Goal: Transaction & Acquisition: Purchase product/service

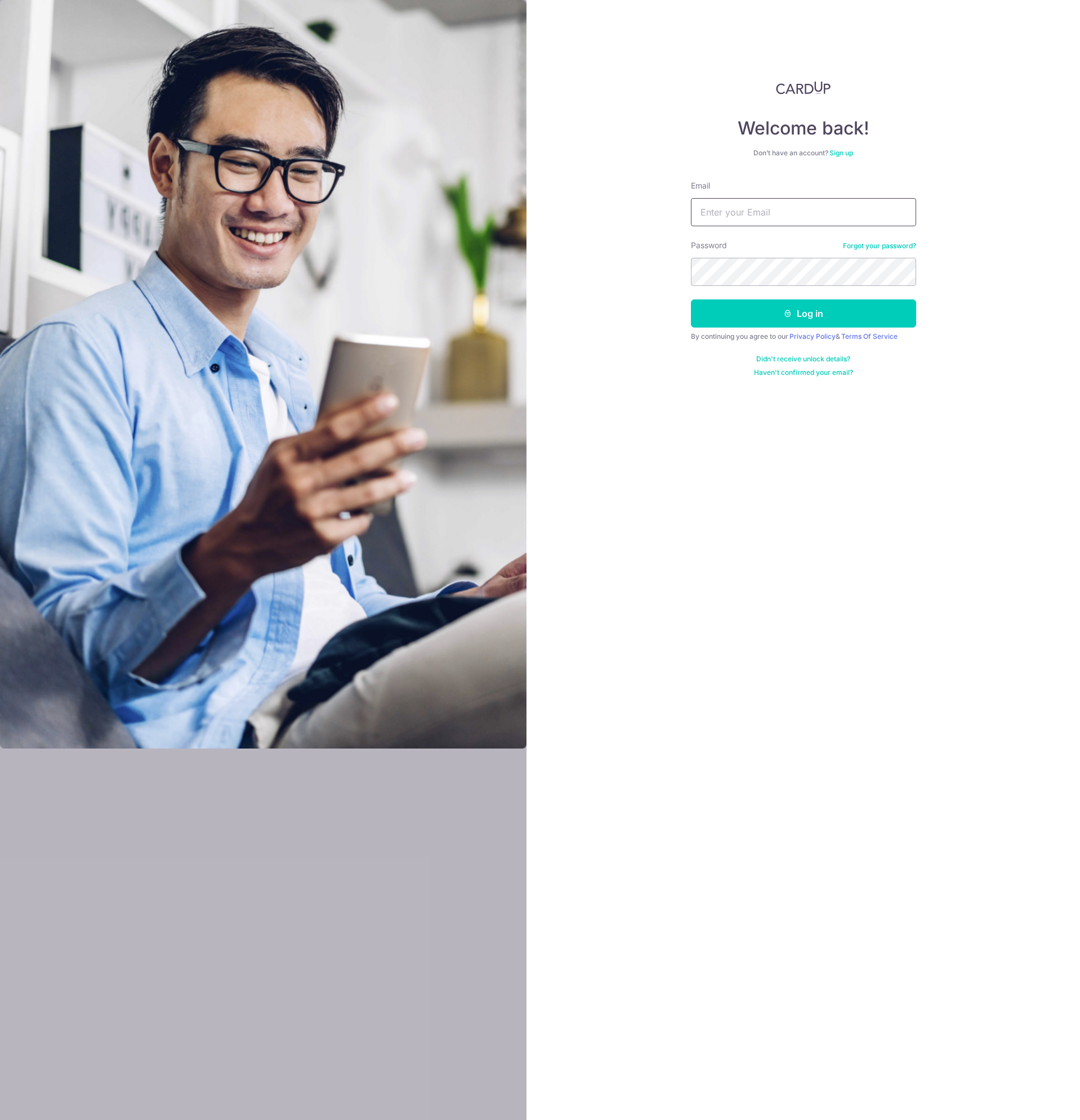
click at [813, 218] on input "Email" at bounding box center [803, 212] width 225 height 28
type input "yong_jx@hotmail.com"
click at [825, 316] on button "Log in" at bounding box center [803, 313] width 225 height 28
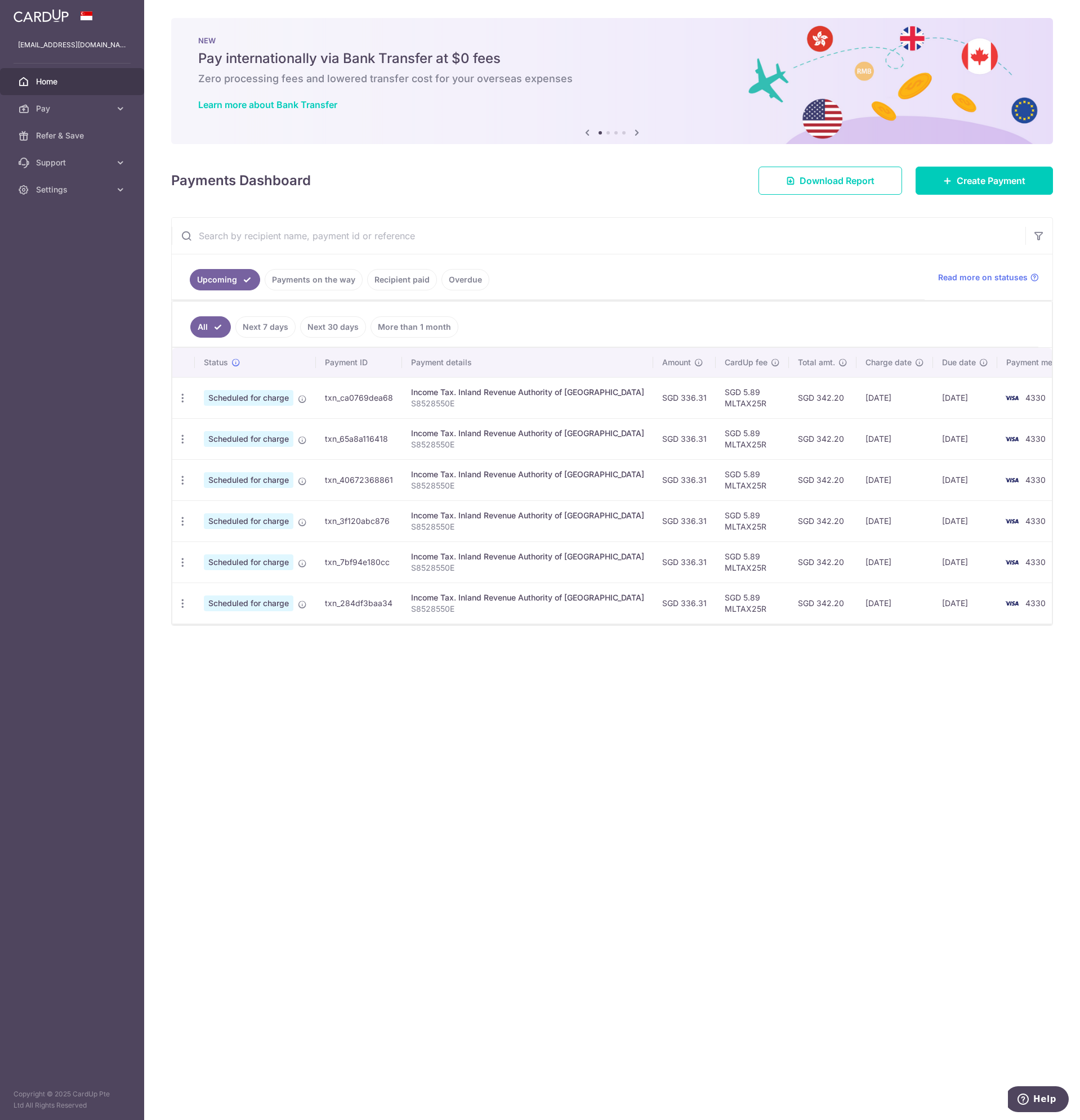
click at [665, 713] on div "× Pause Schedule Pause all future payments in this series Pause just this one p…" at bounding box center [612, 560] width 935 height 1120
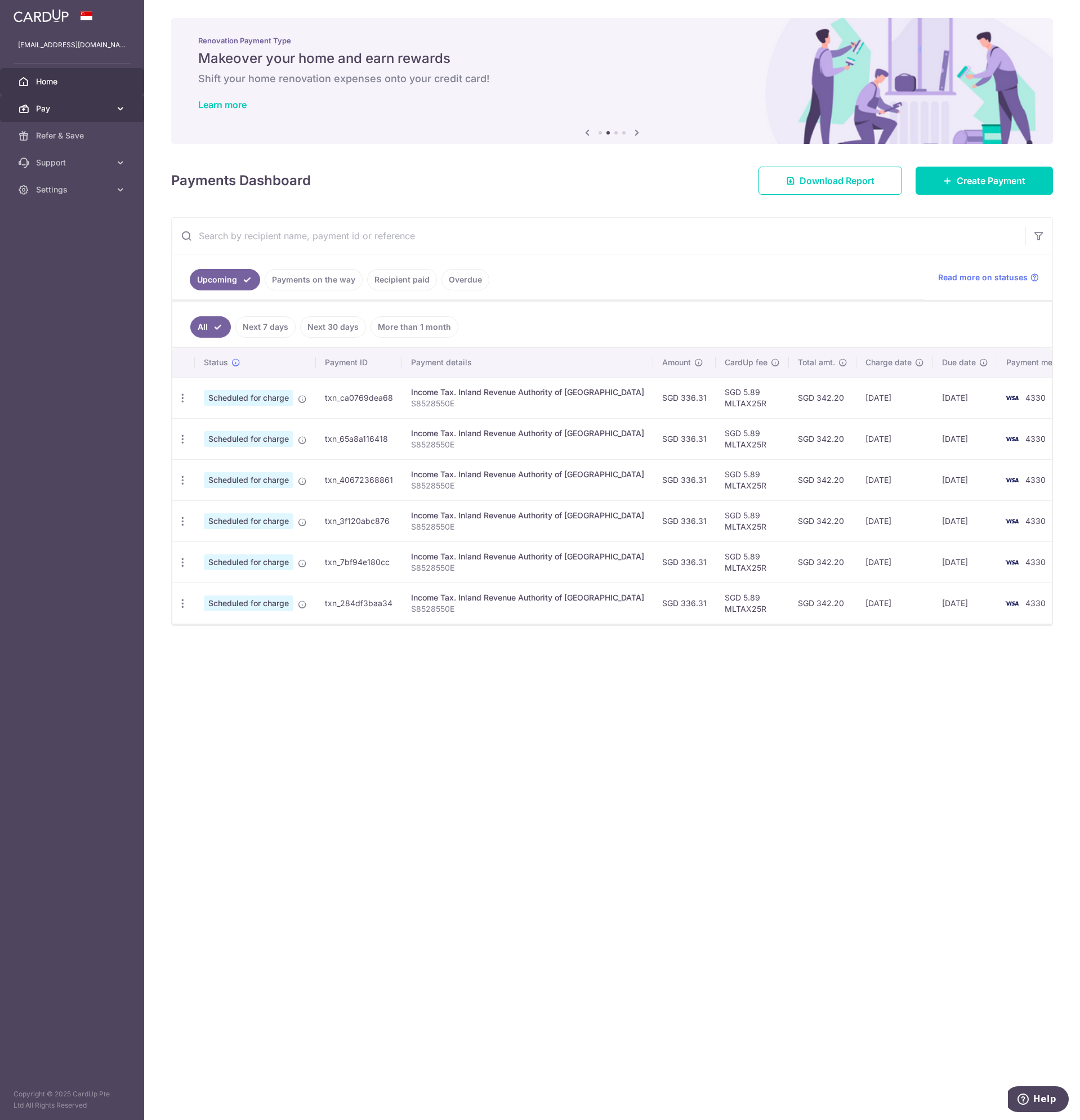
click at [97, 110] on span "Pay" at bounding box center [73, 109] width 74 height 11
click at [90, 134] on span "Payments" at bounding box center [73, 136] width 74 height 11
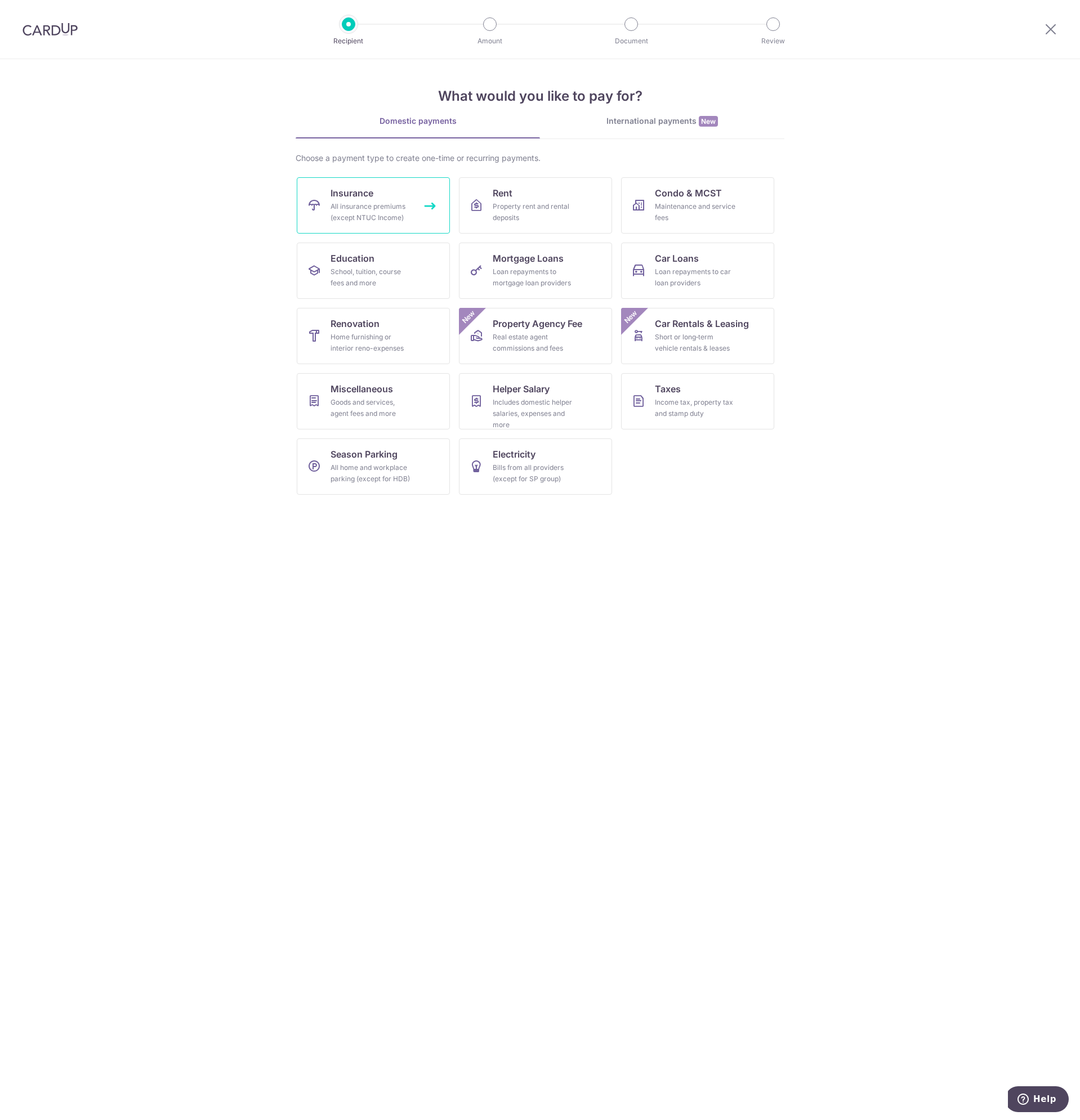
click at [378, 191] on link "Insurance All insurance premiums (except NTUC Income)" at bounding box center [373, 205] width 153 height 56
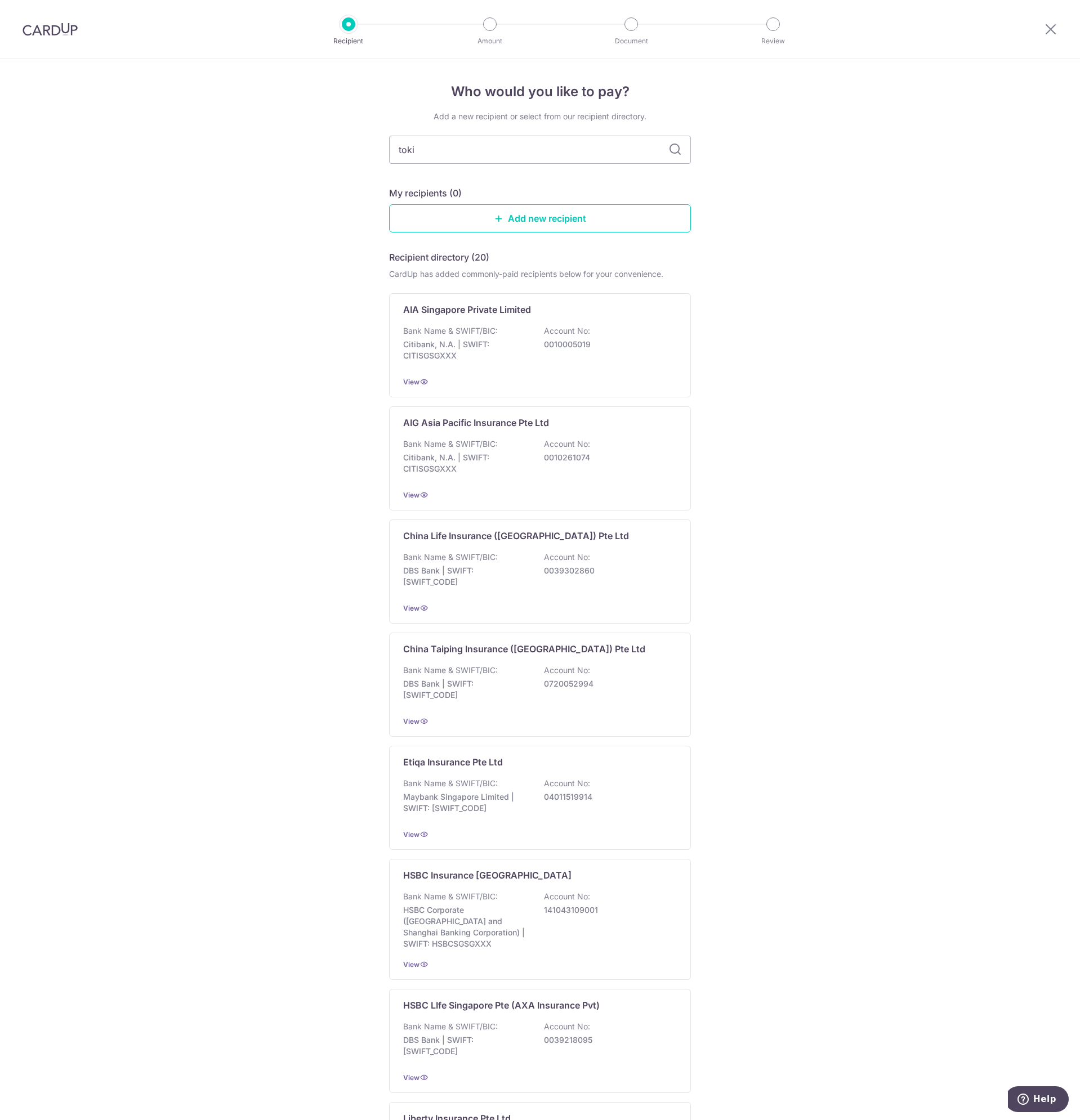
type input "tokio"
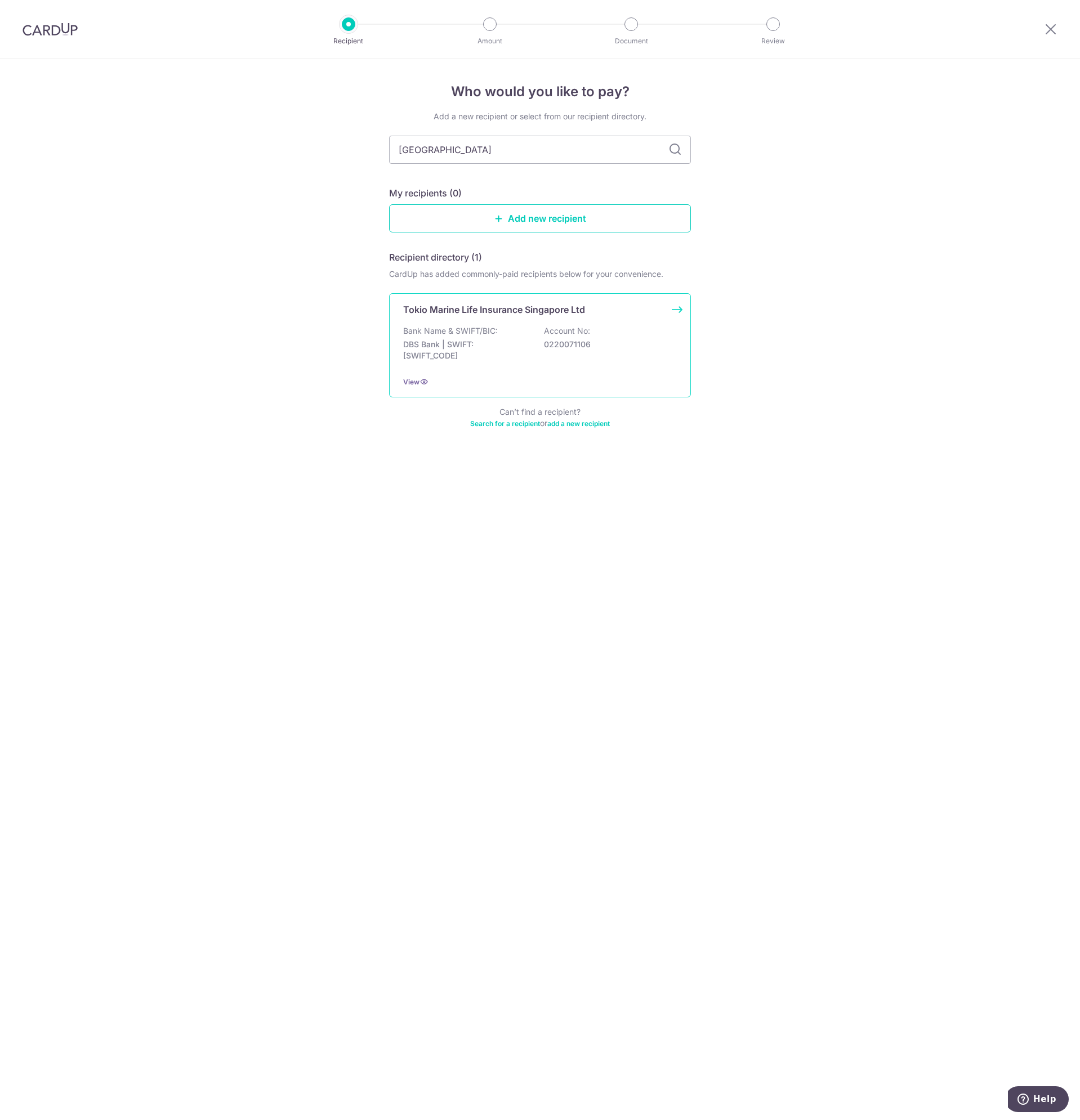
click at [546, 309] on p "Tokio Marine Life Insurance Singapore Ltd" at bounding box center [494, 310] width 182 height 14
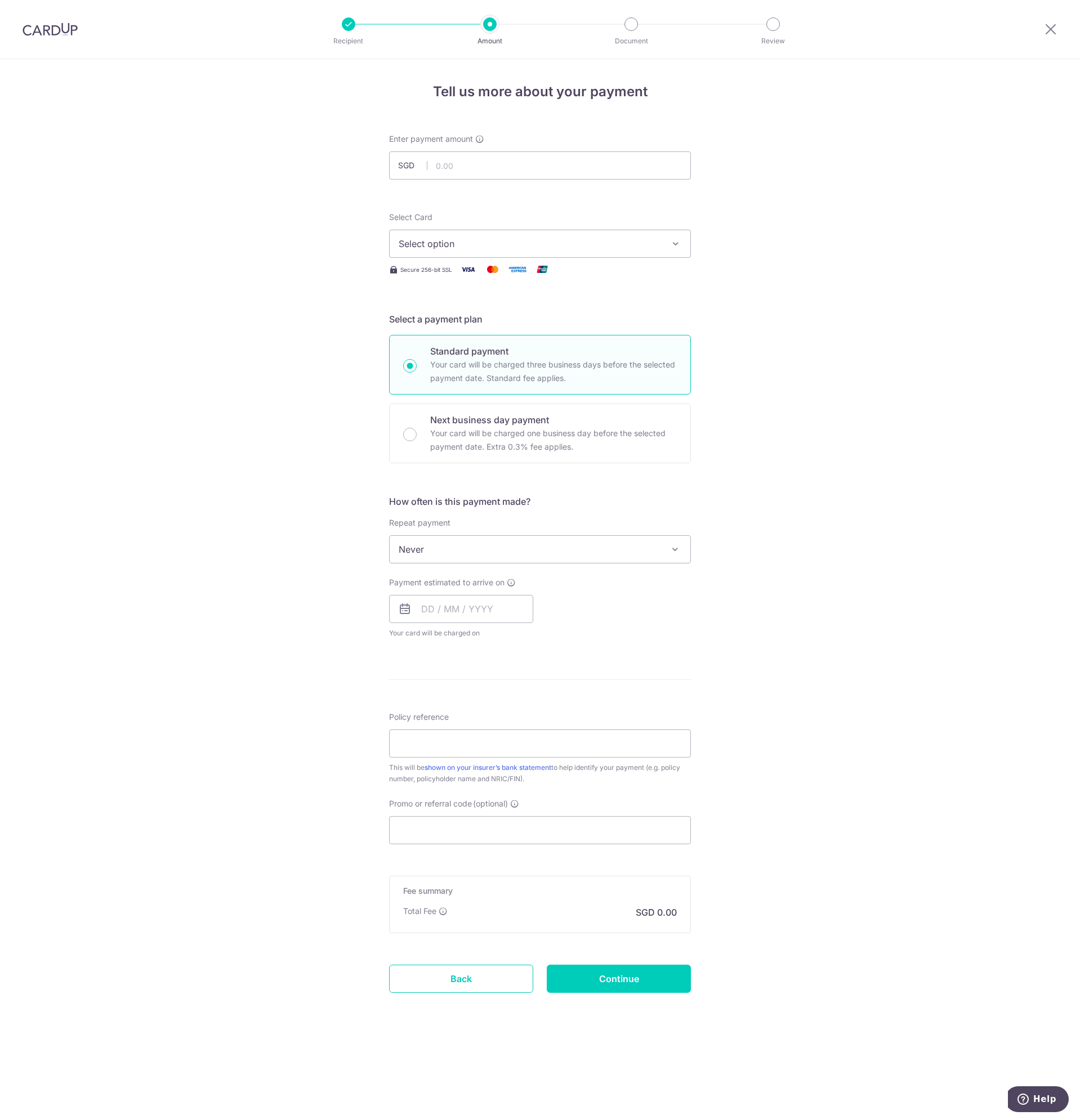
click at [837, 426] on div "Tell us more about your payment Enter payment amount SGD Select Card Select opt…" at bounding box center [540, 590] width 1080 height 1061
click at [530, 176] on input "text" at bounding box center [540, 165] width 302 height 28
click at [417, 232] on button "Select option" at bounding box center [540, 243] width 302 height 28
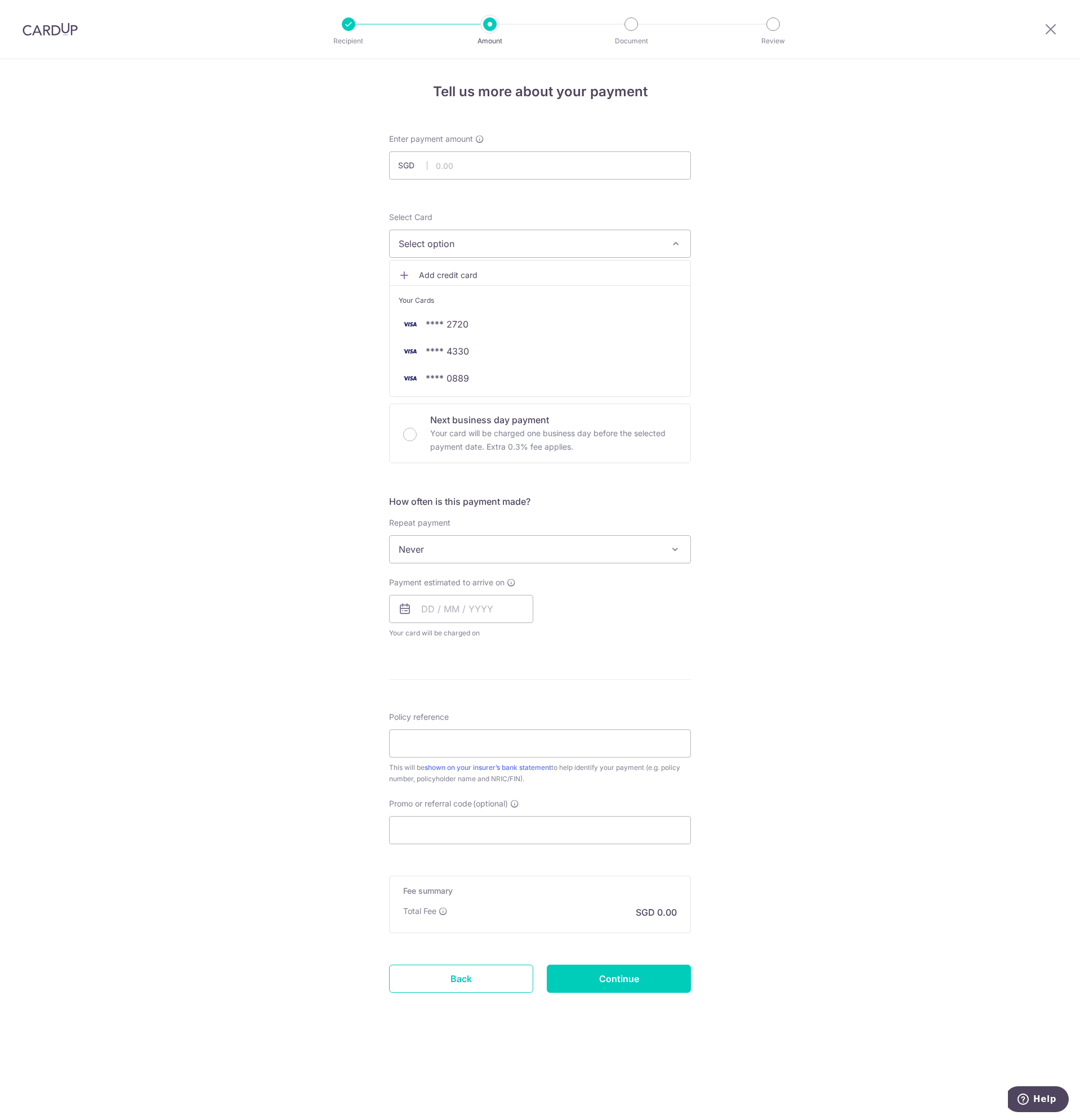
click at [427, 274] on span "Add credit card" at bounding box center [550, 275] width 262 height 11
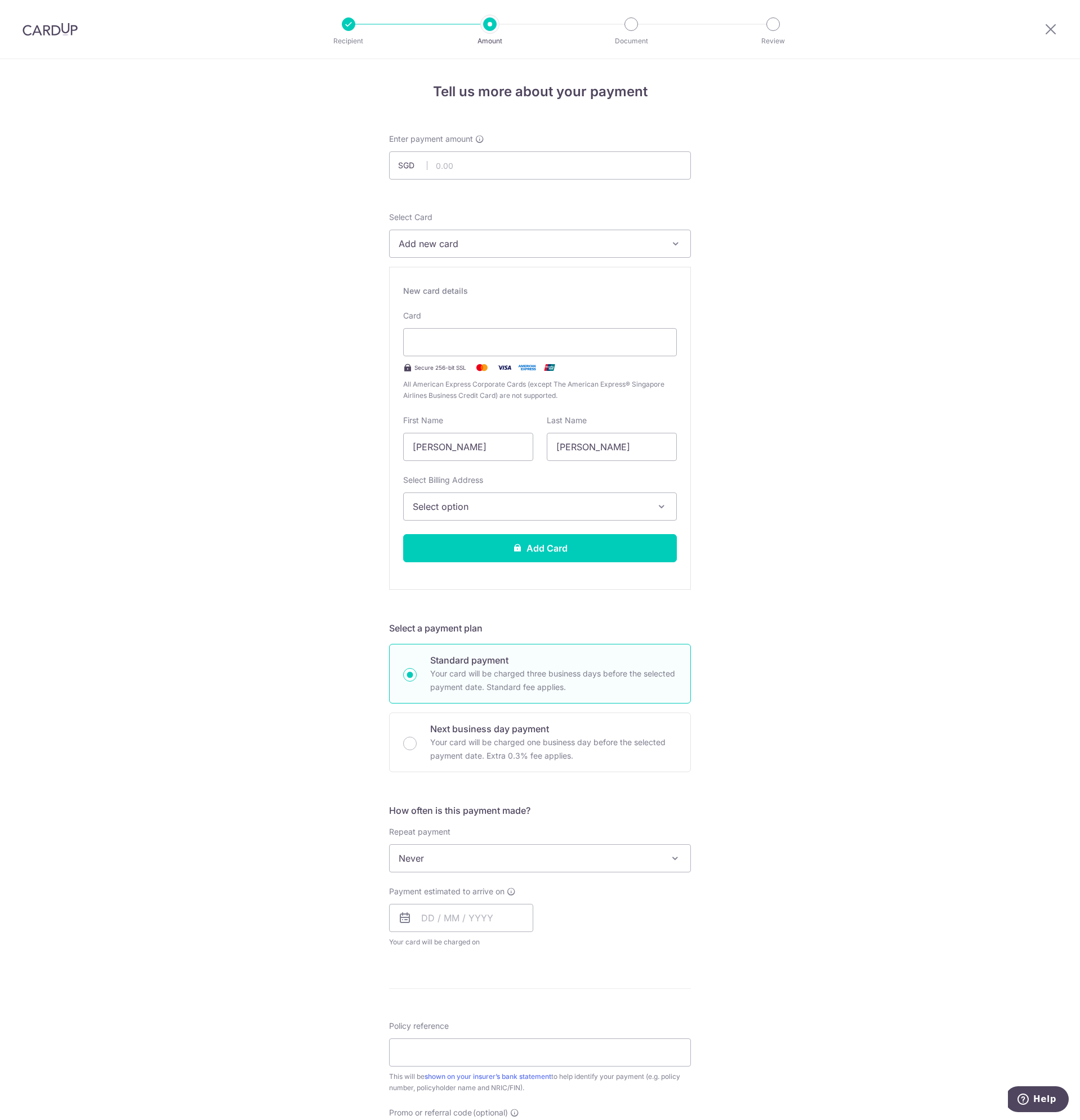
click at [306, 372] on div "Tell us more about your payment Enter payment amount SGD Select Card Add new ca…" at bounding box center [540, 723] width 1080 height 1327
click at [617, 351] on div at bounding box center [539, 342] width 273 height 28
click at [770, 282] on div "Tell us more about your payment Enter payment amount SGD Select Card Add new ca…" at bounding box center [540, 723] width 1080 height 1327
click at [514, 497] on button "Select option" at bounding box center [539, 506] width 273 height 28
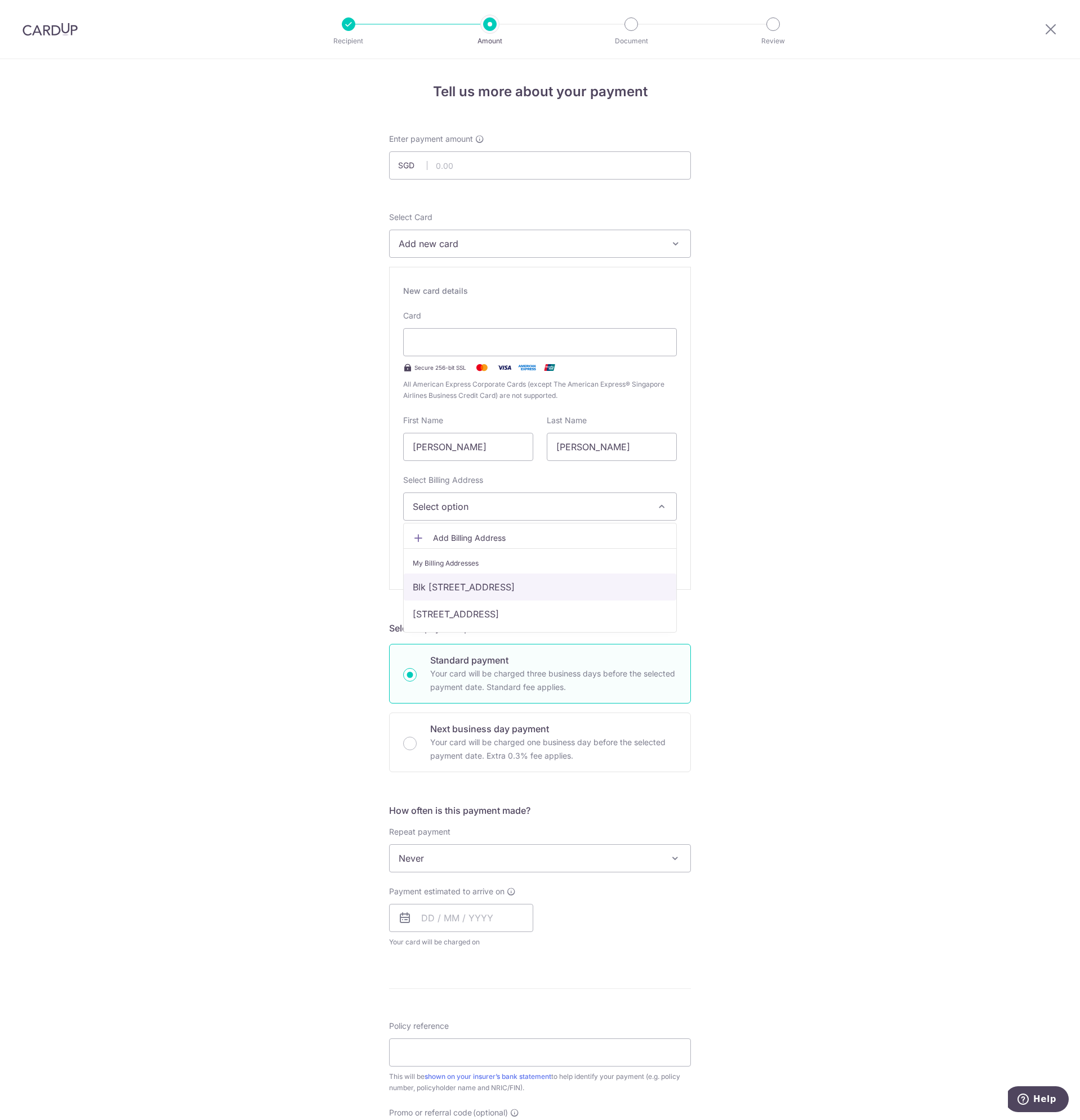
click at [470, 584] on link "Blk 3A Upper Boon Keng Road, #07-610, Singapore, Singapore-381003" at bounding box center [540, 587] width 273 height 27
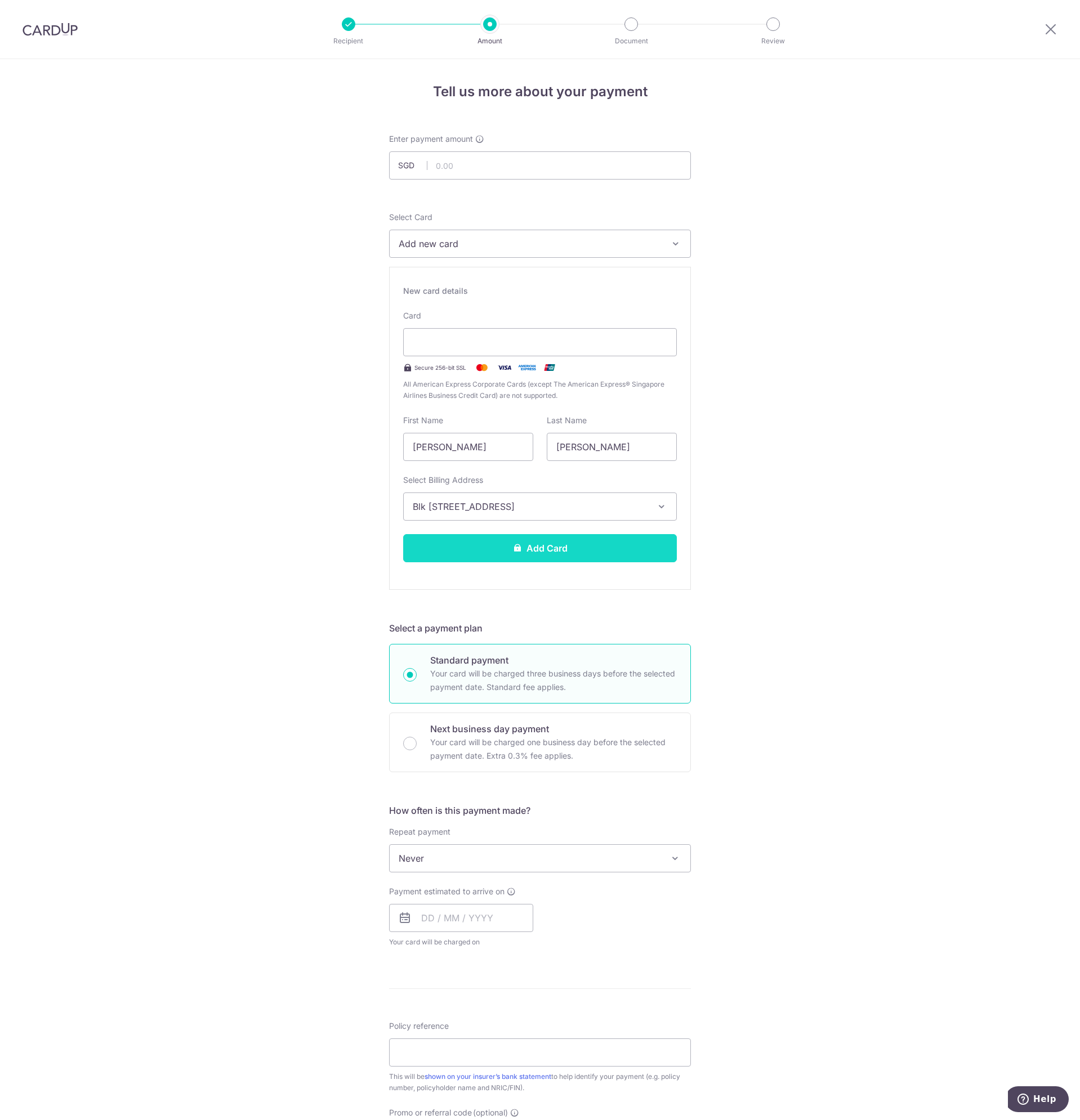
click at [495, 549] on button "Add Card" at bounding box center [539, 548] width 273 height 28
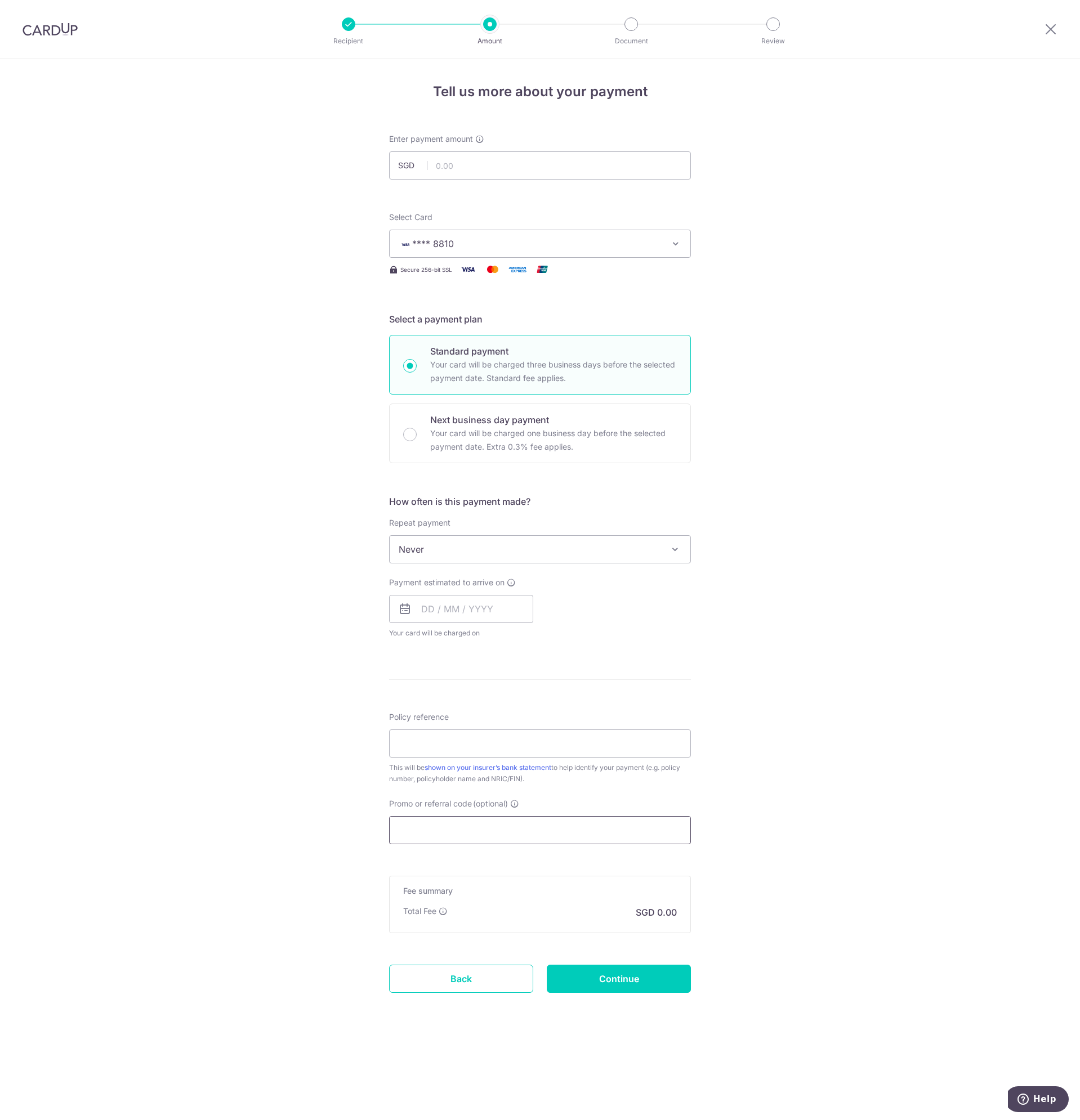
click at [445, 834] on input "Promo or referral code (optional)" at bounding box center [540, 830] width 302 height 28
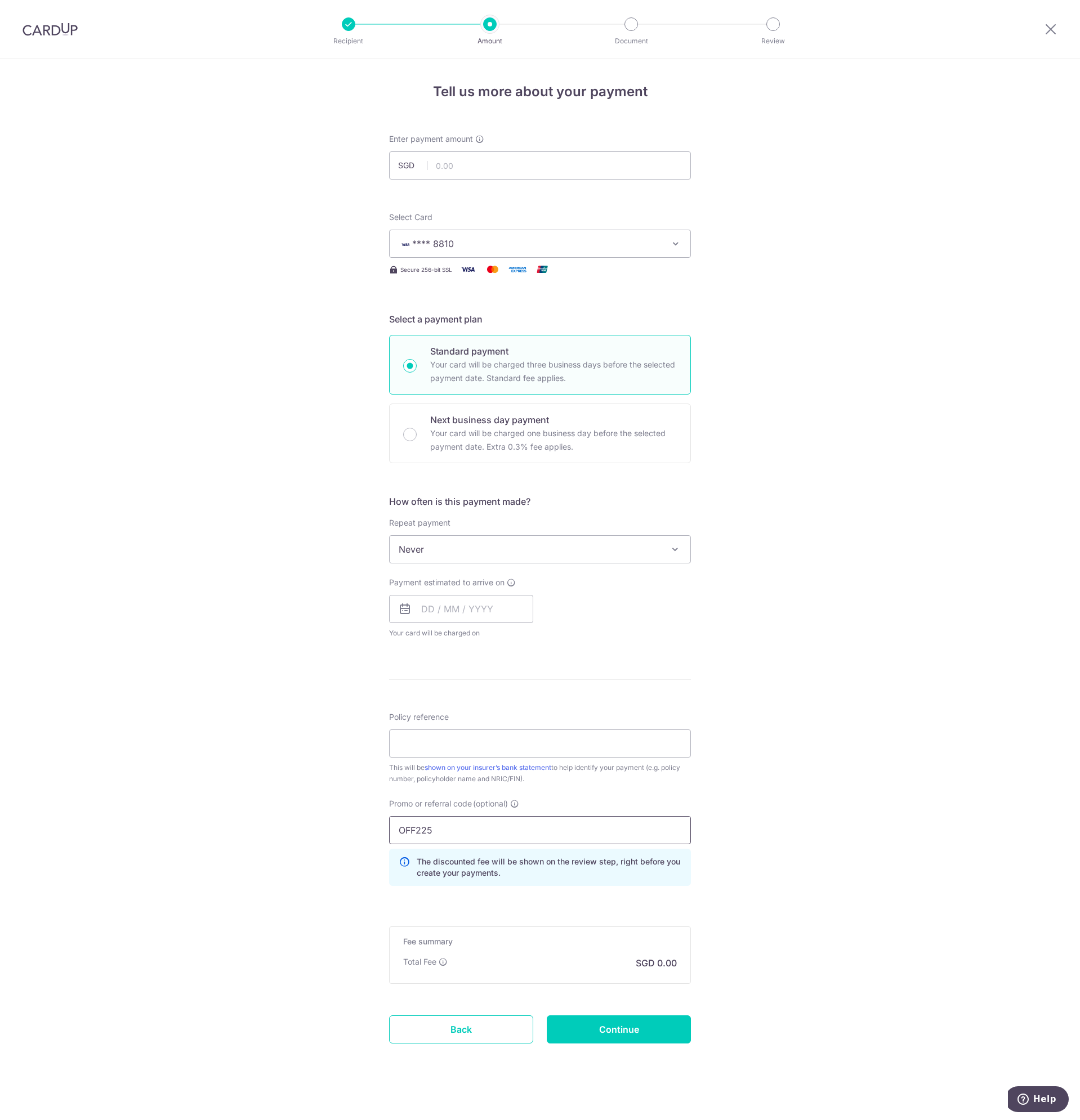
type input "OFF225"
click button "Add Card" at bounding box center [0, 0] width 0 height 0
click at [512, 162] on input "text" at bounding box center [540, 165] width 302 height 28
click at [531, 163] on input "text" at bounding box center [540, 165] width 302 height 28
type input "1,432.50"
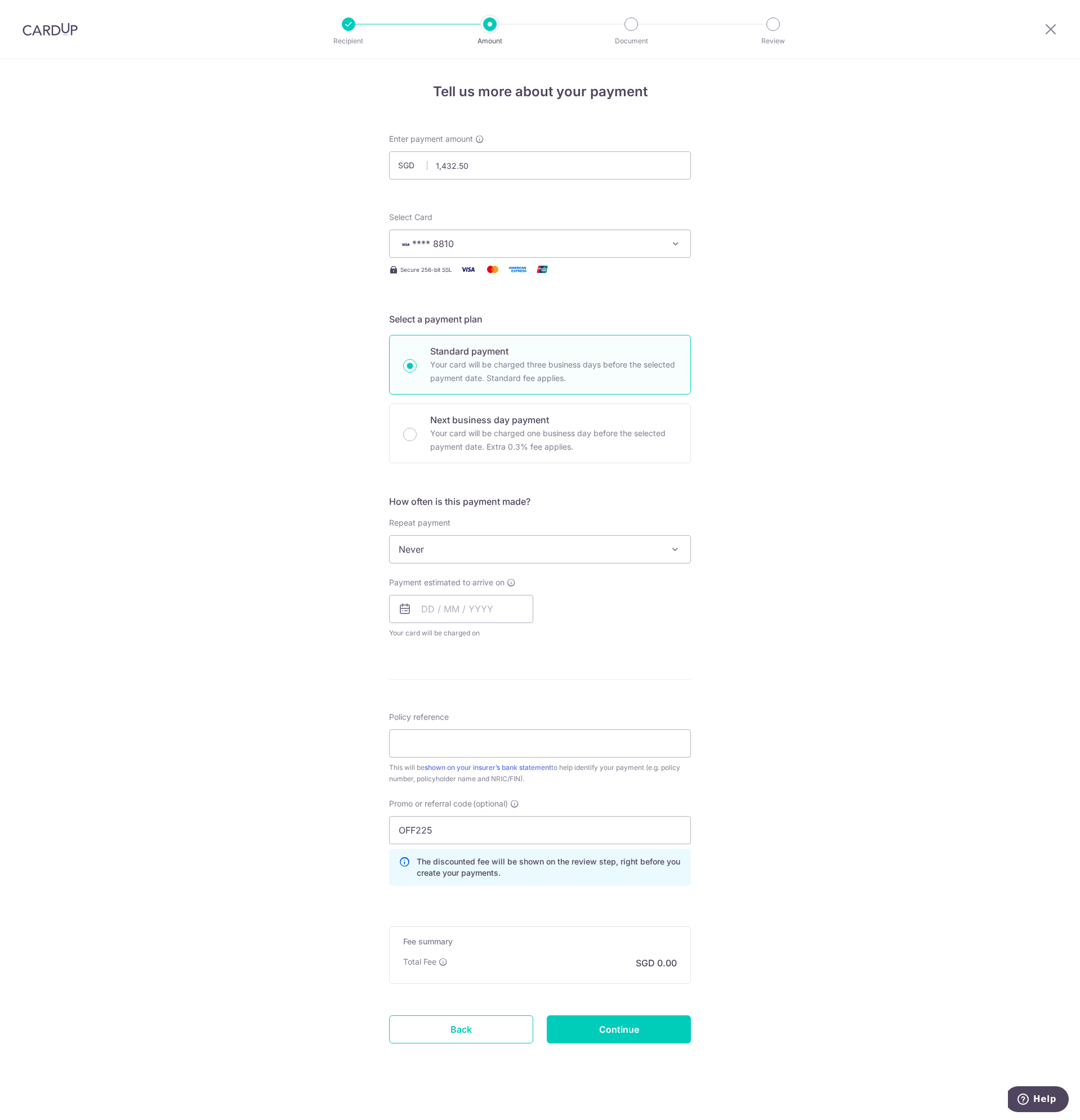
click at [274, 321] on div "Tell us more about your payment Enter payment amount SGD 1,432.50 1432.50 Card …" at bounding box center [540, 594] width 1080 height 1069
drag, startPoint x: 449, startPoint y: 610, endPoint x: 462, endPoint y: 593, distance: 21.4
click at [449, 610] on input "text" at bounding box center [461, 609] width 144 height 28
click at [840, 795] on div "Tell us more about your payment Enter payment amount SGD 1,432.50 1432.50 Card …" at bounding box center [540, 594] width 1080 height 1069
click at [464, 613] on input "text" at bounding box center [461, 609] width 144 height 28
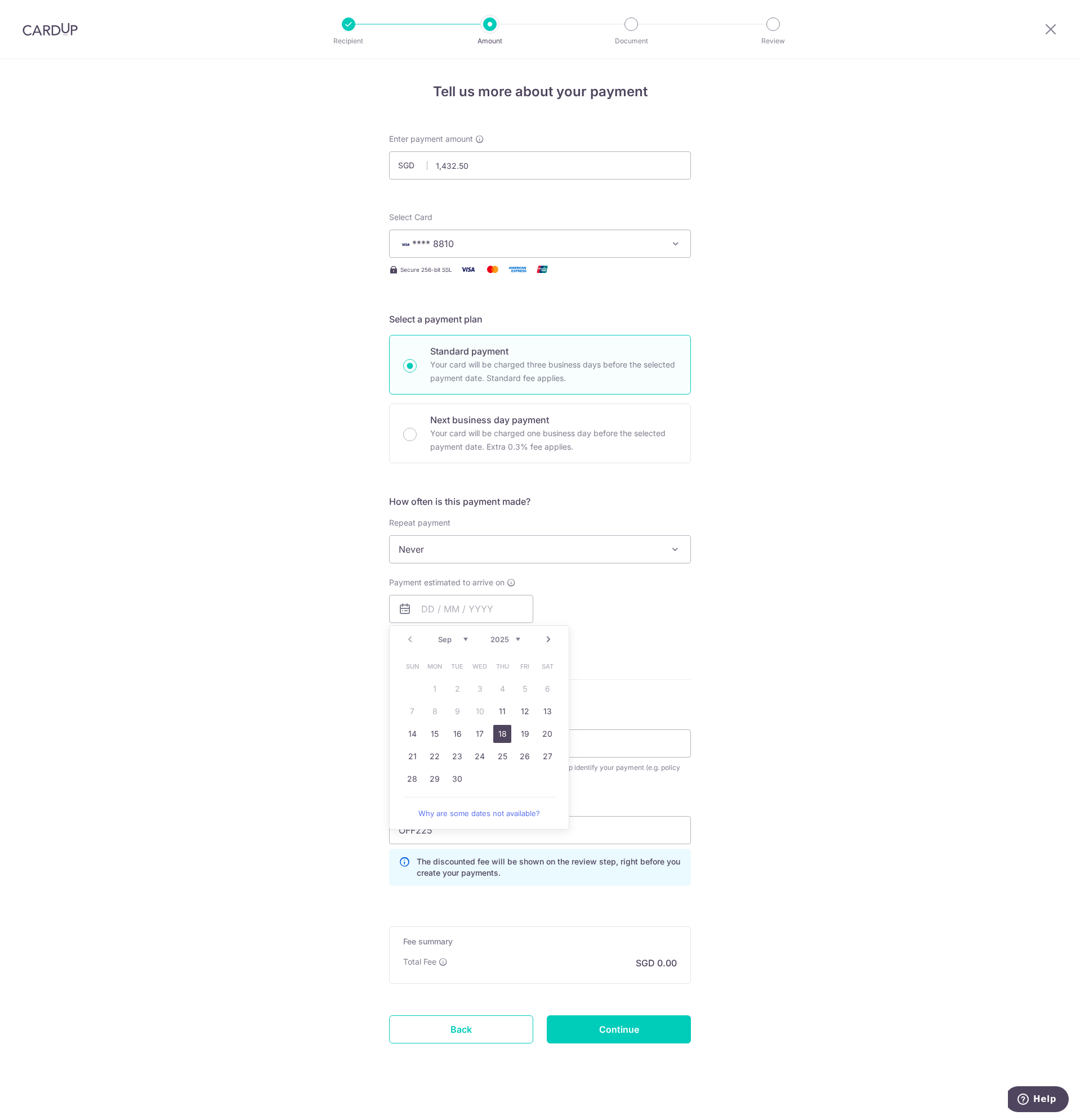
click at [501, 735] on link "18" at bounding box center [502, 734] width 18 height 18
type input "18/09/2025"
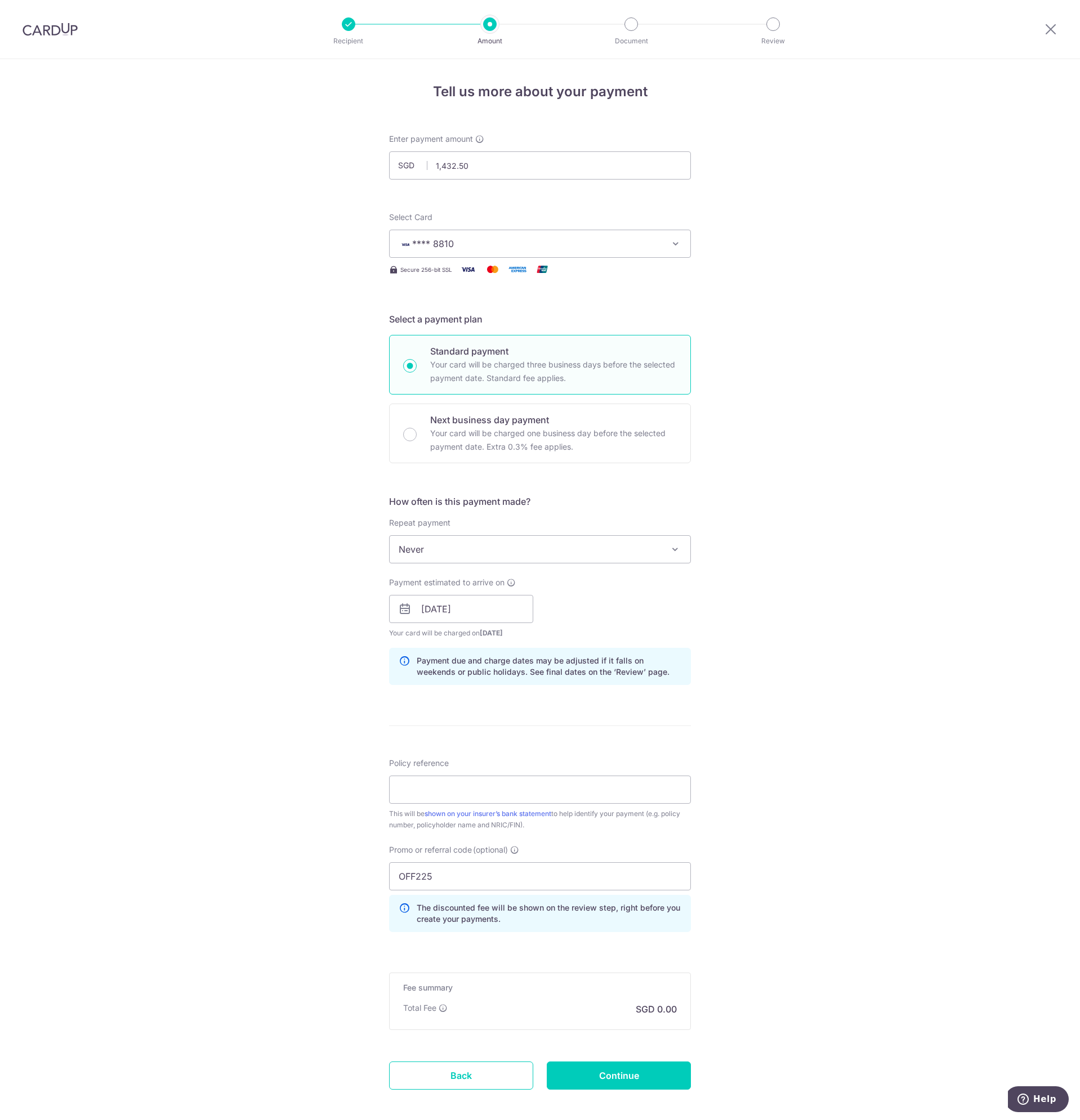
click at [823, 685] on div "Tell us more about your payment Enter payment amount SGD 1,432.50 1432.50 Card …" at bounding box center [540, 616] width 1080 height 1115
click at [436, 791] on input "Policy reference" at bounding box center [540, 789] width 302 height 28
paste input "00214685"
type input "00214685"
click at [331, 790] on div "Tell us more about your payment Enter payment amount SGD 1,432.50 1432.50 Card …" at bounding box center [540, 616] width 1080 height 1115
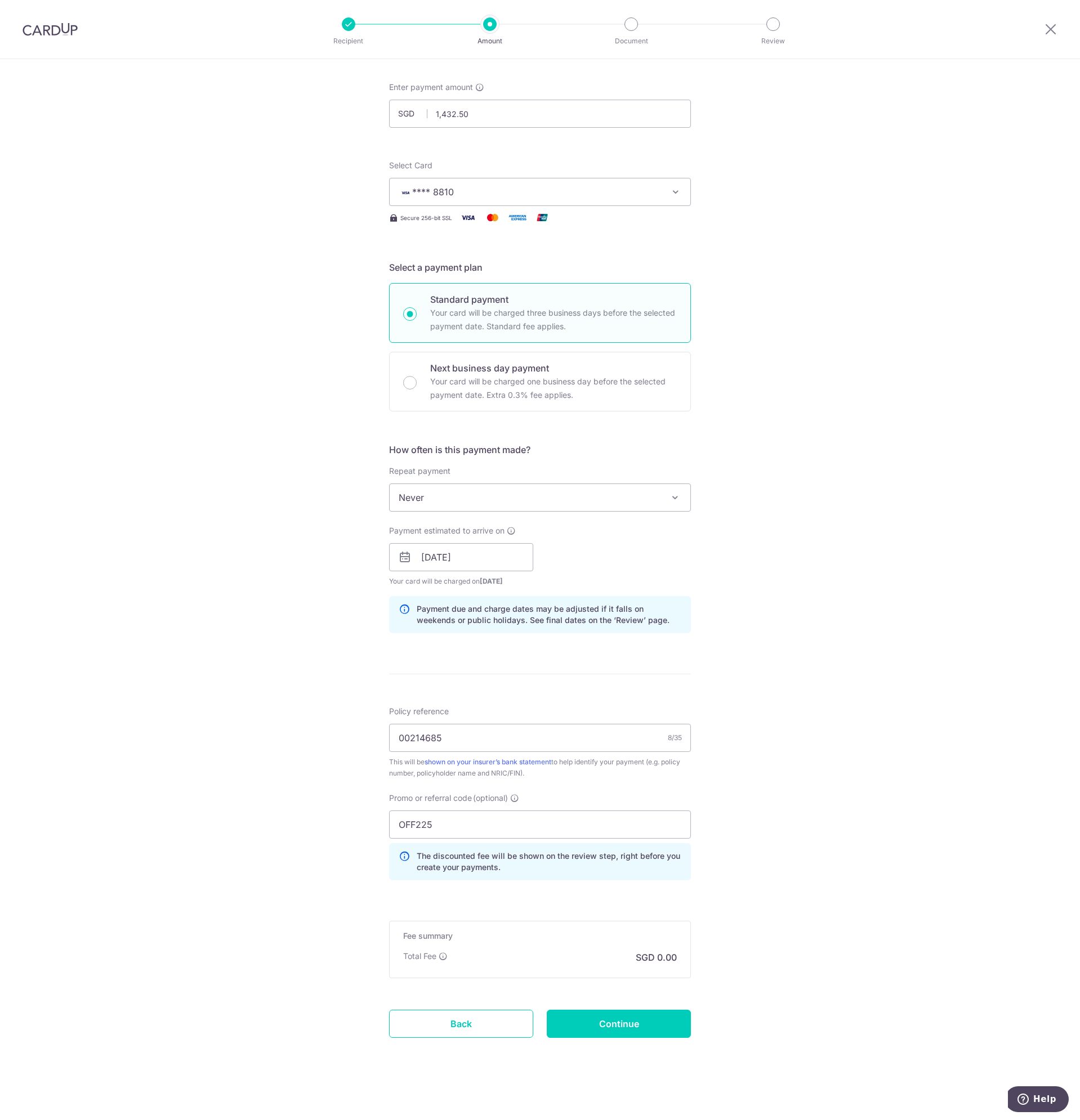
scroll to position [54, 0]
click at [785, 873] on div "Tell us more about your payment Enter payment amount SGD 1,432.50 1432.50 Card …" at bounding box center [540, 562] width 1080 height 1115
click at [659, 1022] on input "Continue" at bounding box center [619, 1022] width 144 height 28
type input "Create Schedule"
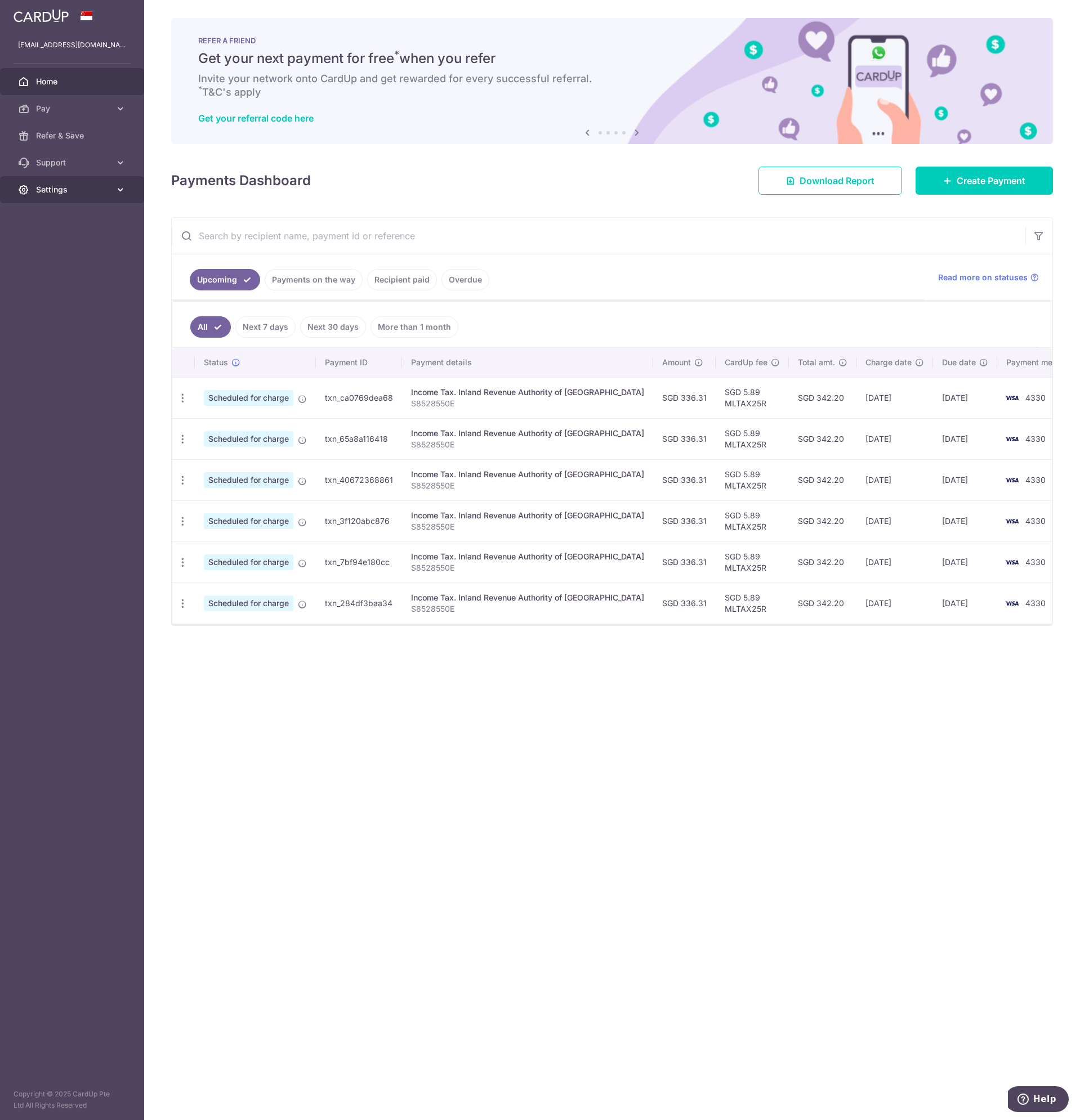
click at [35, 194] on link "Settings" at bounding box center [72, 189] width 144 height 27
click at [50, 247] on span "Logout" at bounding box center [73, 244] width 74 height 11
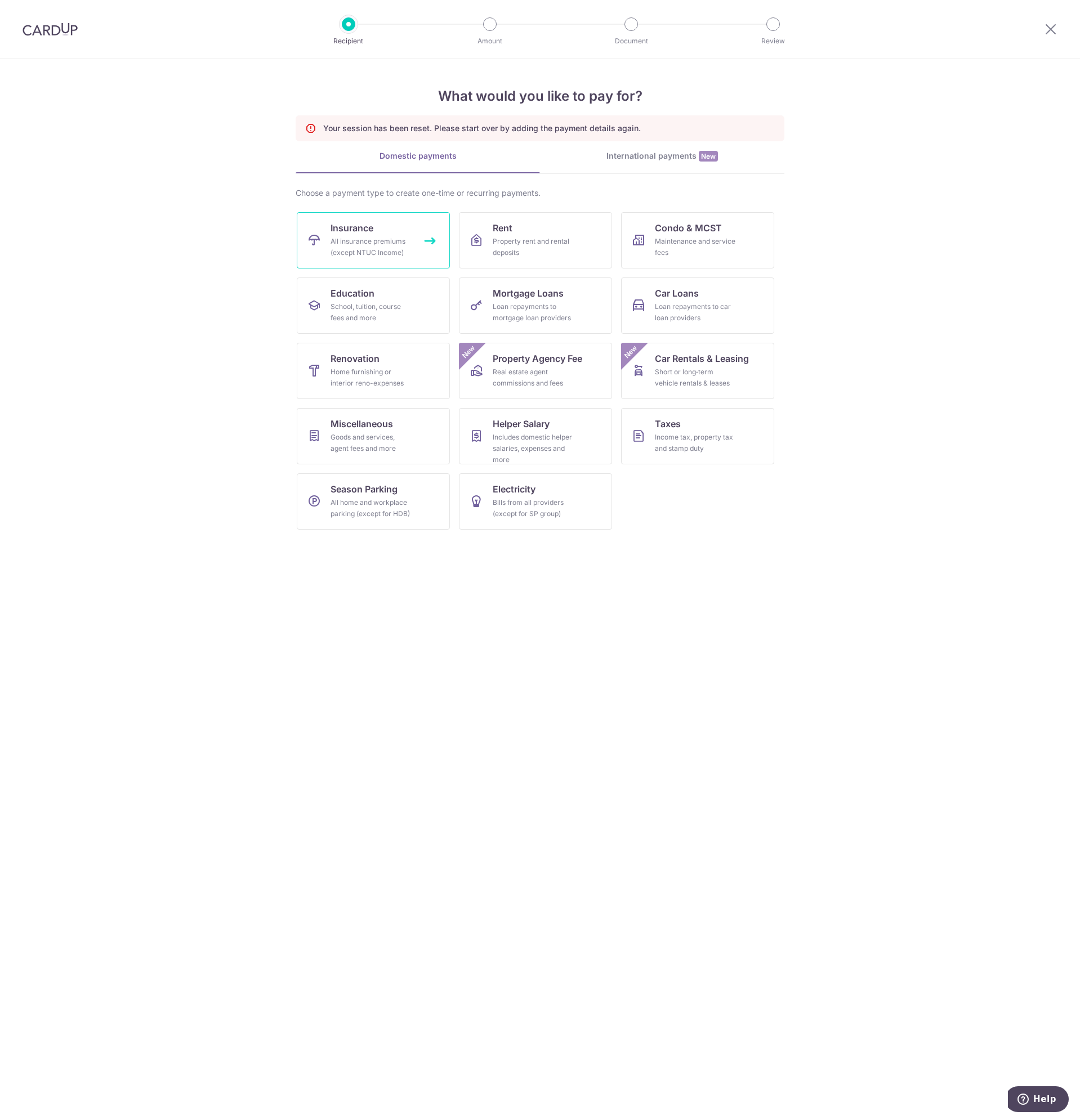
click at [366, 246] on div "All insurance premiums (except NTUC Income)" at bounding box center [371, 247] width 81 height 23
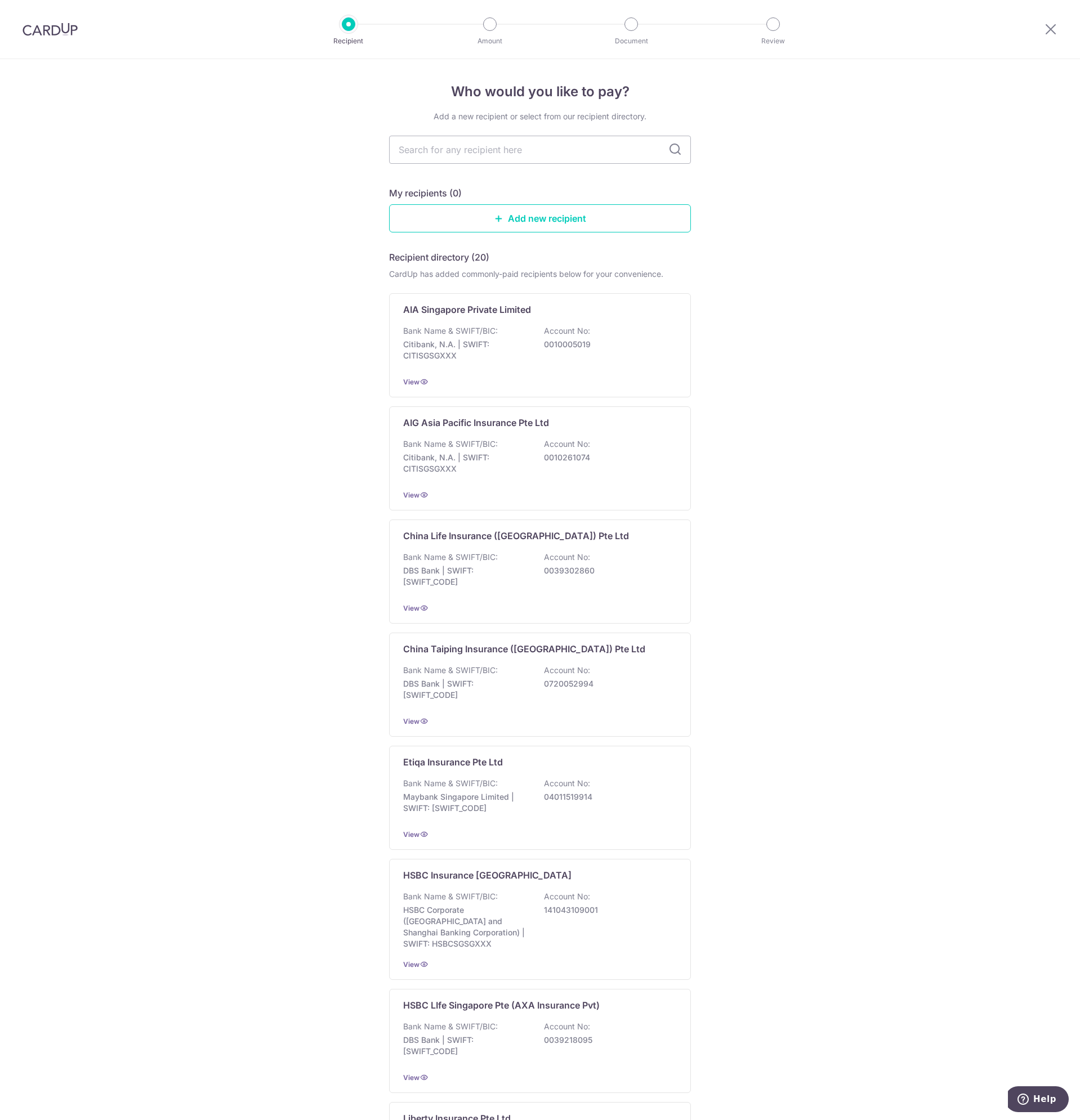
click at [52, 35] on img at bounding box center [50, 30] width 55 height 14
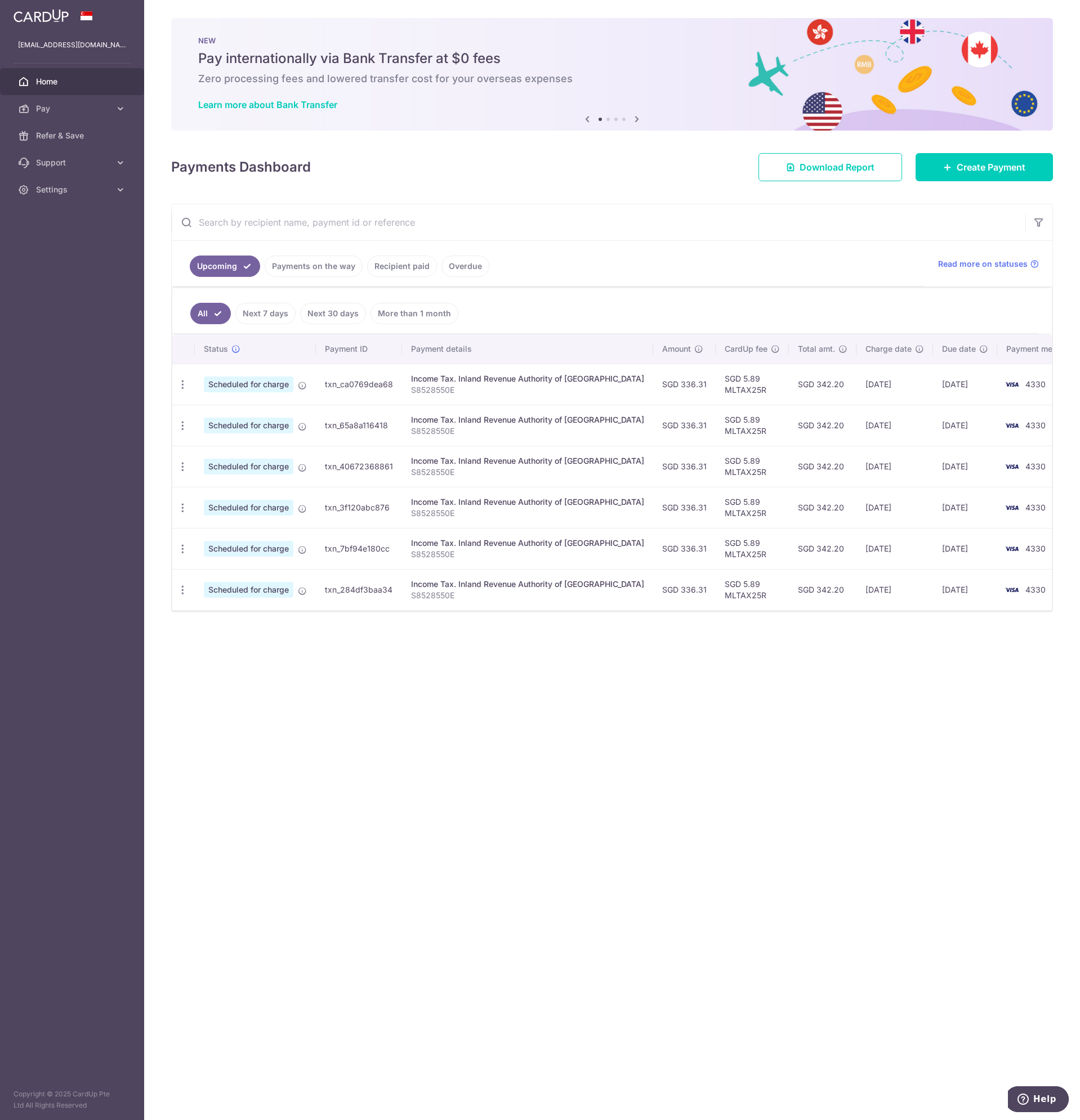
click at [305, 723] on div "× Pause Schedule Pause all future payments in this series Pause just this one p…" at bounding box center [612, 560] width 935 height 1120
click at [62, 112] on span "Pay" at bounding box center [73, 109] width 74 height 11
click at [58, 186] on span "Cards" at bounding box center [73, 189] width 74 height 11
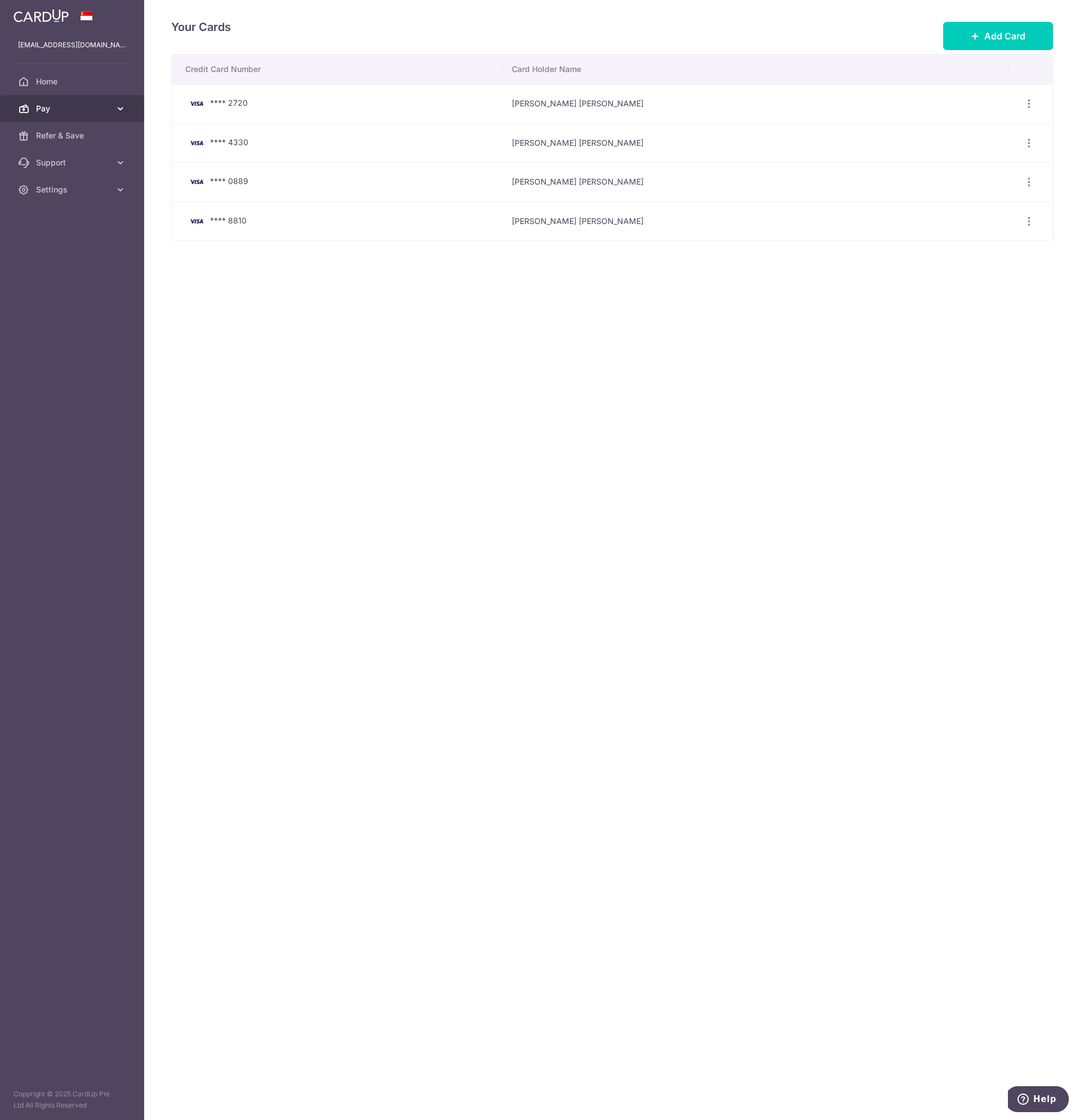
click at [79, 110] on span "Pay" at bounding box center [73, 109] width 74 height 11
click at [72, 141] on span "Payments" at bounding box center [73, 136] width 74 height 11
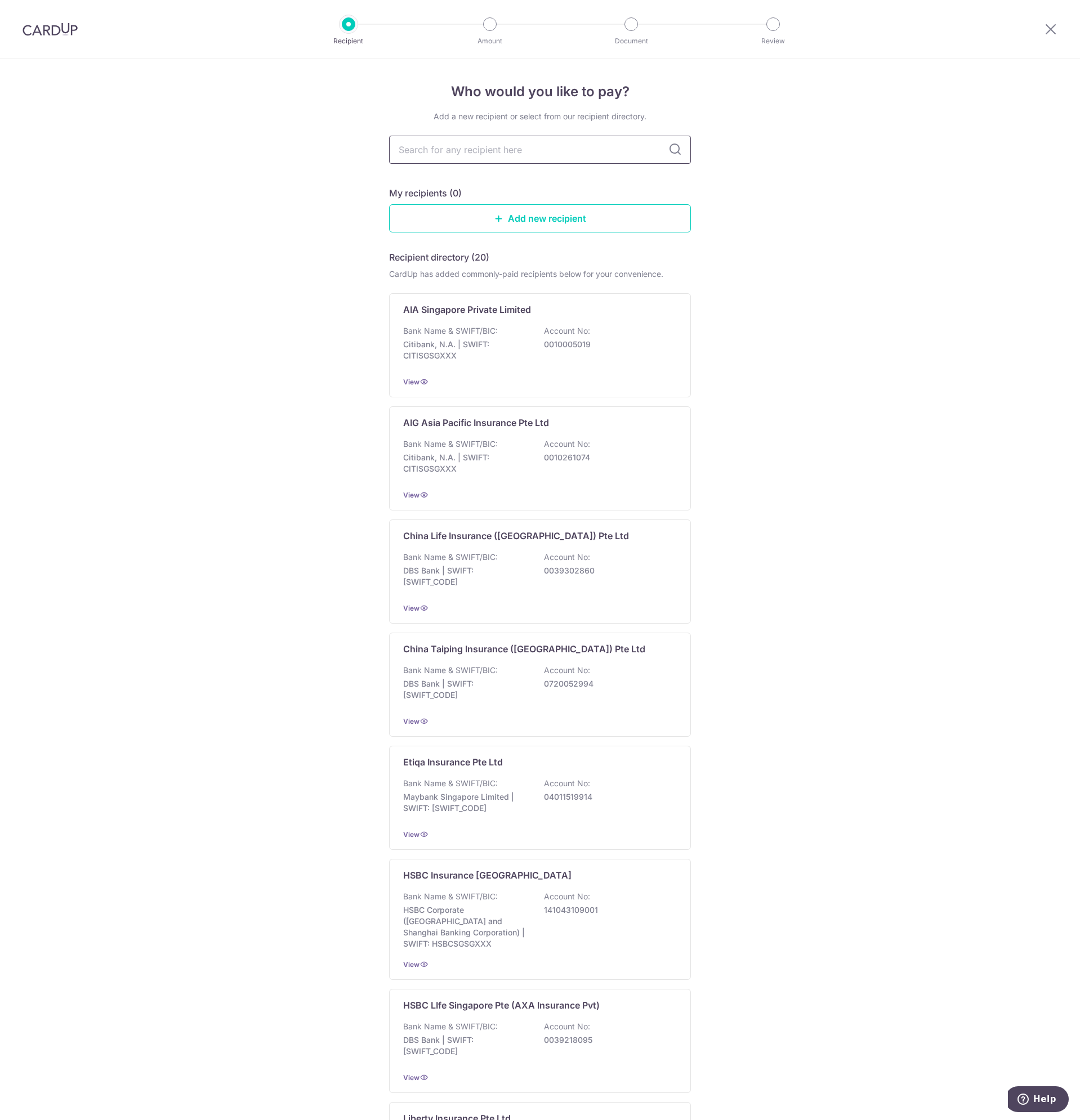
click at [442, 147] on input "text" at bounding box center [540, 149] width 302 height 28
type input "[GEOGRAPHIC_DATA]"
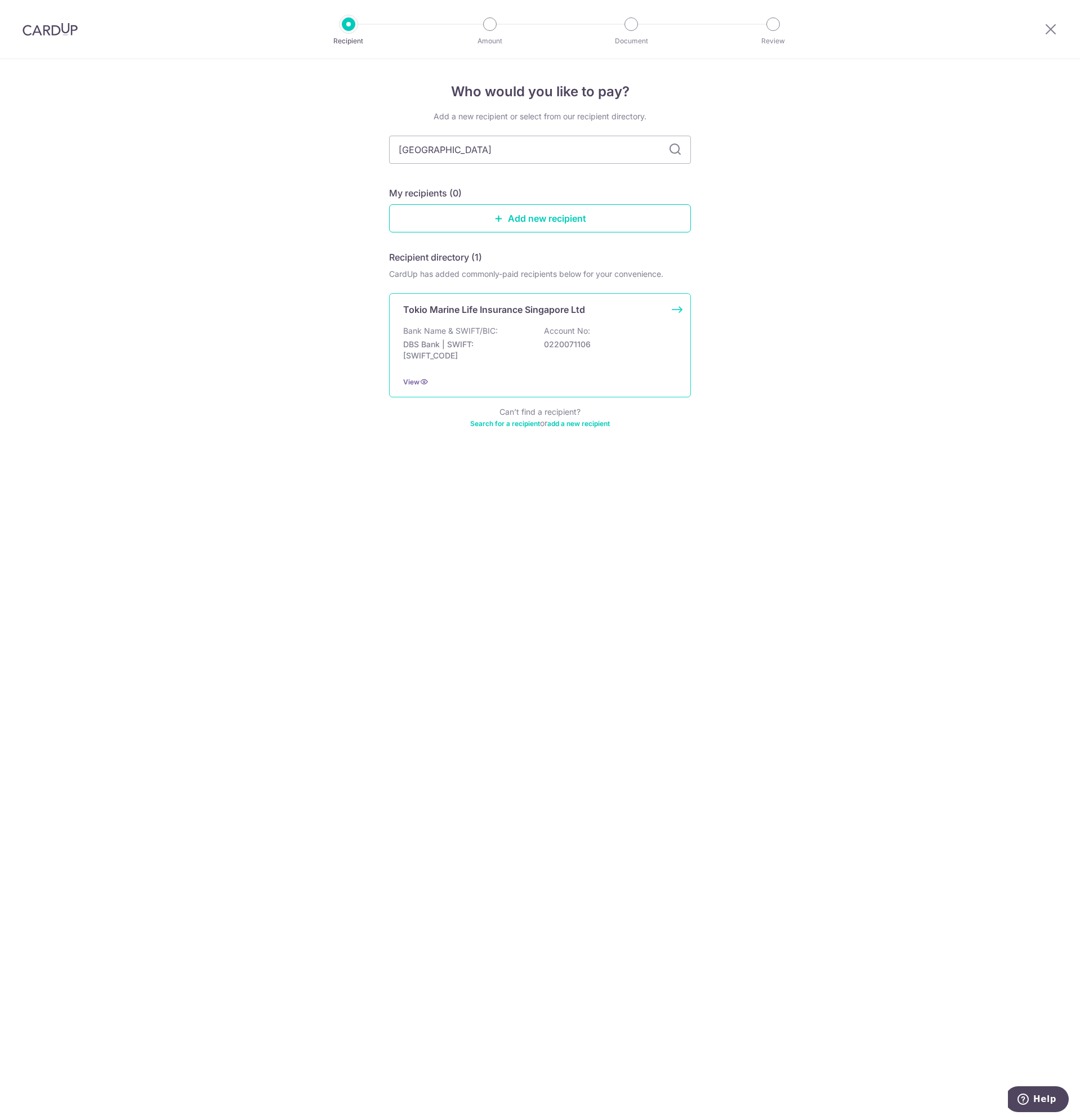
click at [496, 334] on p "Bank Name & SWIFT/BIC:" at bounding box center [450, 331] width 94 height 11
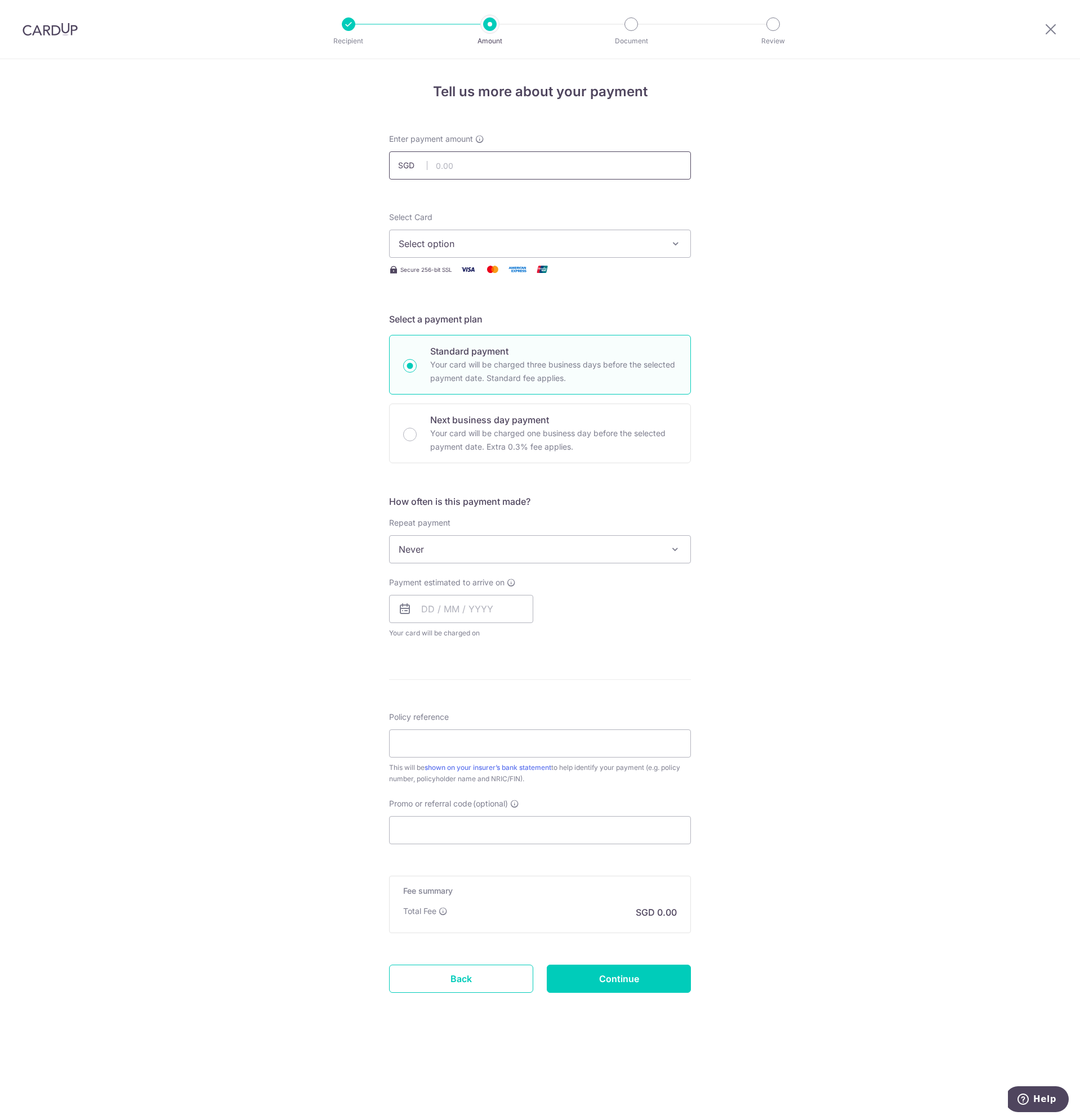
click at [469, 165] on input "text" at bounding box center [540, 165] width 302 height 28
type input "1,432.50"
click at [848, 232] on div "Tell us more about your payment Enter payment amount SGD 1,432.50 1432.50 Selec…" at bounding box center [540, 590] width 1080 height 1061
click at [587, 237] on span "Select option" at bounding box center [530, 244] width 262 height 14
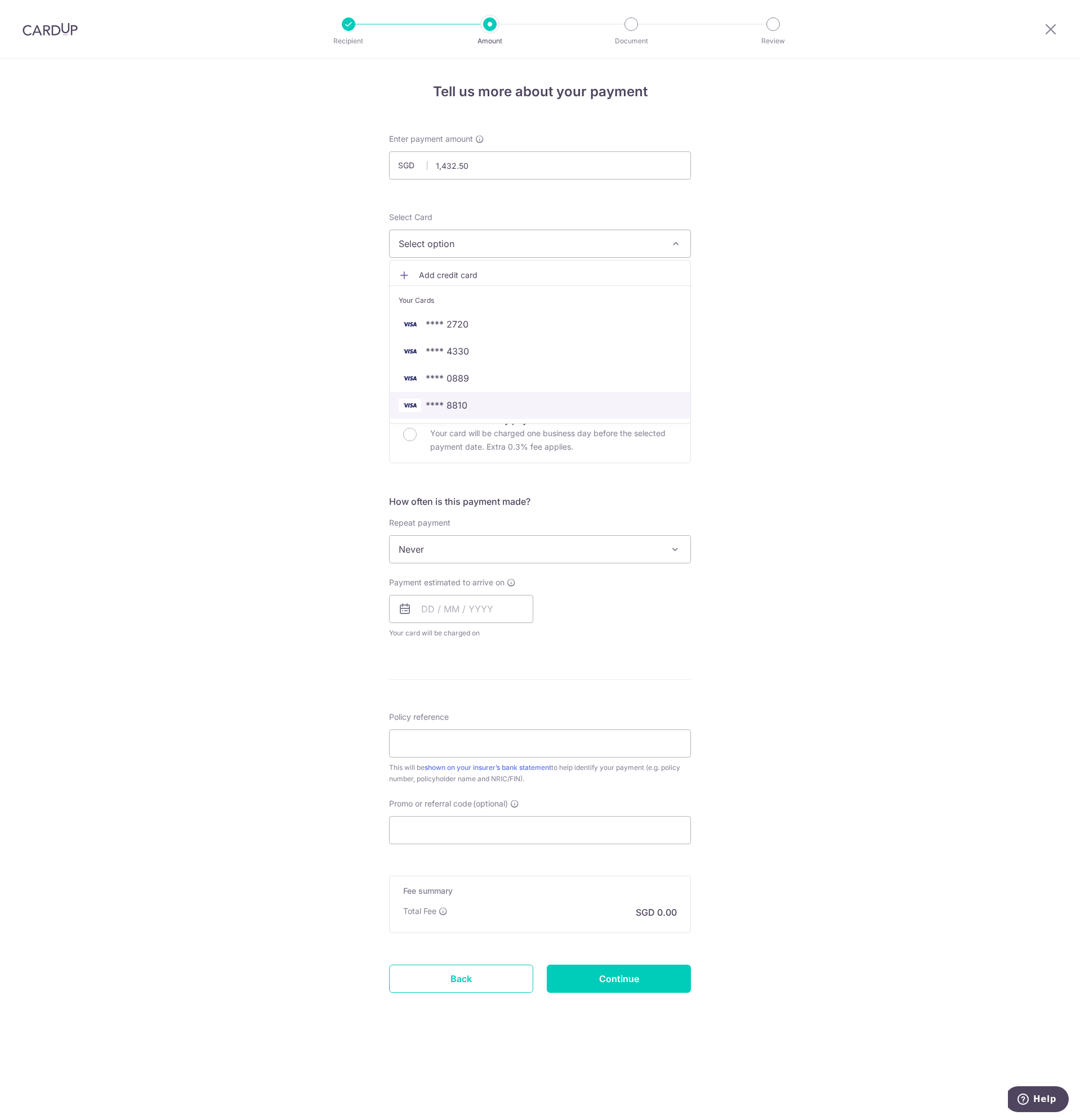
click at [451, 405] on span "**** 8810" at bounding box center [446, 406] width 41 height 14
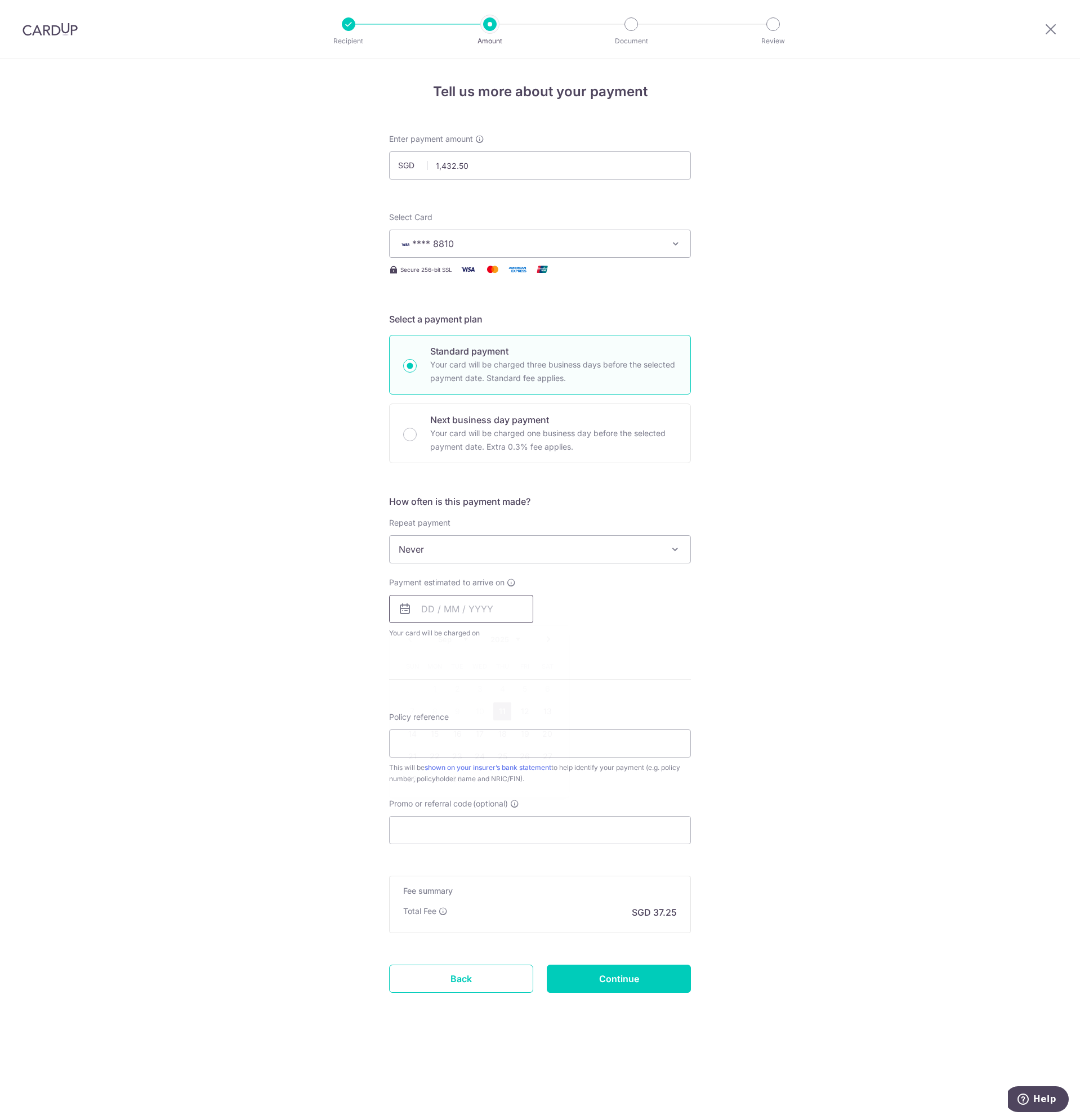
click at [479, 610] on input "text" at bounding box center [461, 609] width 144 height 28
click at [494, 739] on link "18" at bounding box center [502, 734] width 18 height 18
type input "18/09/2025"
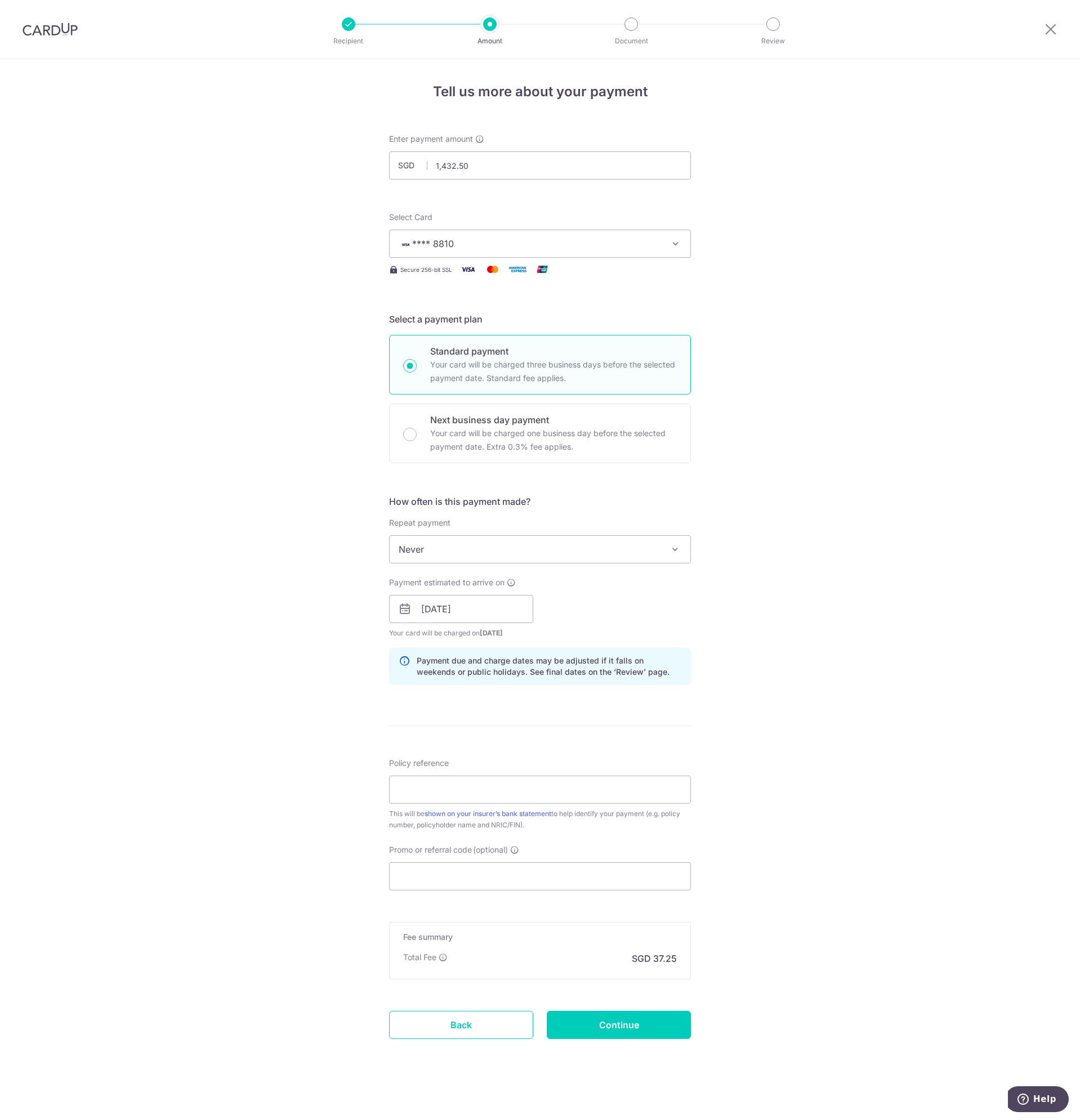
click at [852, 688] on div "Tell us more about your payment Enter payment amount SGD 1,432.50 1432.50 Selec…" at bounding box center [540, 591] width 1080 height 1064
click at [497, 787] on input "Policy reference" at bounding box center [540, 786] width 302 height 28
paste input "00214685"
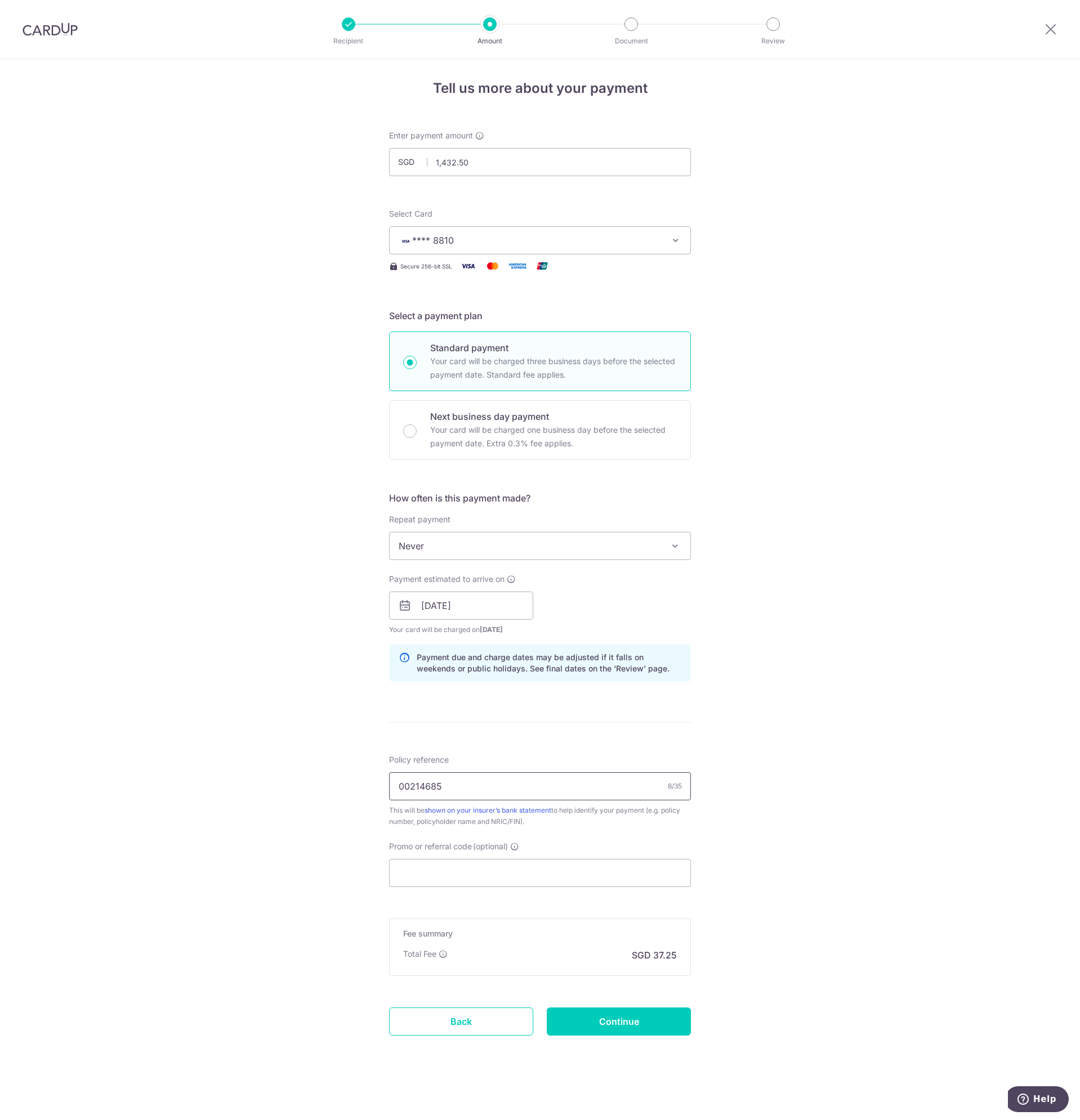
type input "00214685"
click at [209, 763] on div "Tell us more about your payment Enter payment amount SGD 1,432.50 1432.50 Selec…" at bounding box center [540, 588] width 1080 height 1064
click at [426, 883] on input "Promo or referral code (optional)" at bounding box center [540, 873] width 302 height 28
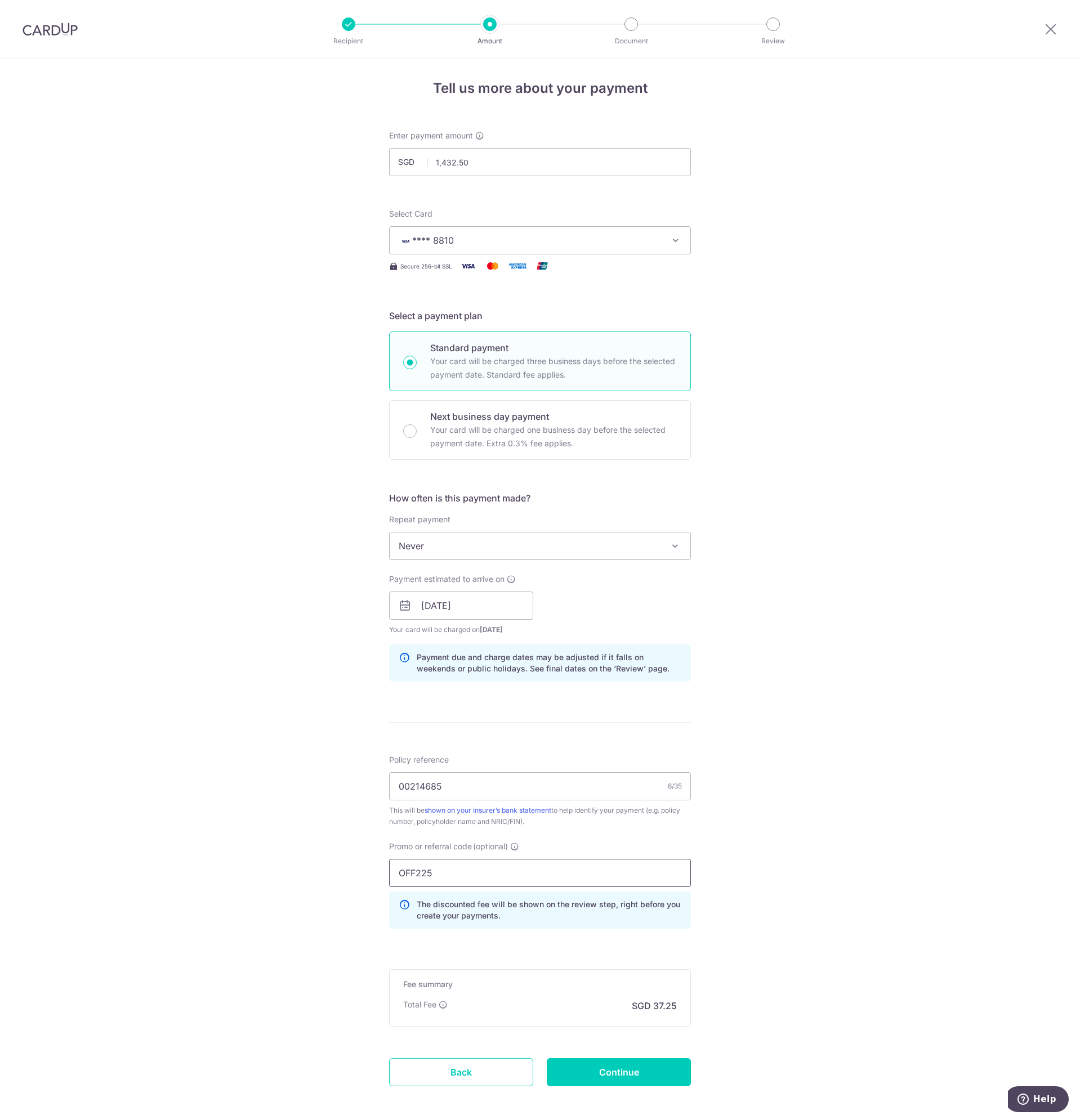
type input "OFF225"
click at [264, 800] on div "Tell us more about your payment Enter payment amount SGD 1,432.50 1432.50 Selec…" at bounding box center [540, 613] width 1080 height 1115
click at [819, 927] on div "Tell us more about your payment Enter payment amount SGD 1,432.50 1432.50 Selec…" at bounding box center [540, 613] width 1080 height 1115
drag, startPoint x: 452, startPoint y: 872, endPoint x: 336, endPoint y: 871, distance: 116.0
click at [336, 871] on div "Tell us more about your payment Enter payment amount SGD 1,432.50 1432.50 Selec…" at bounding box center [540, 613] width 1080 height 1115
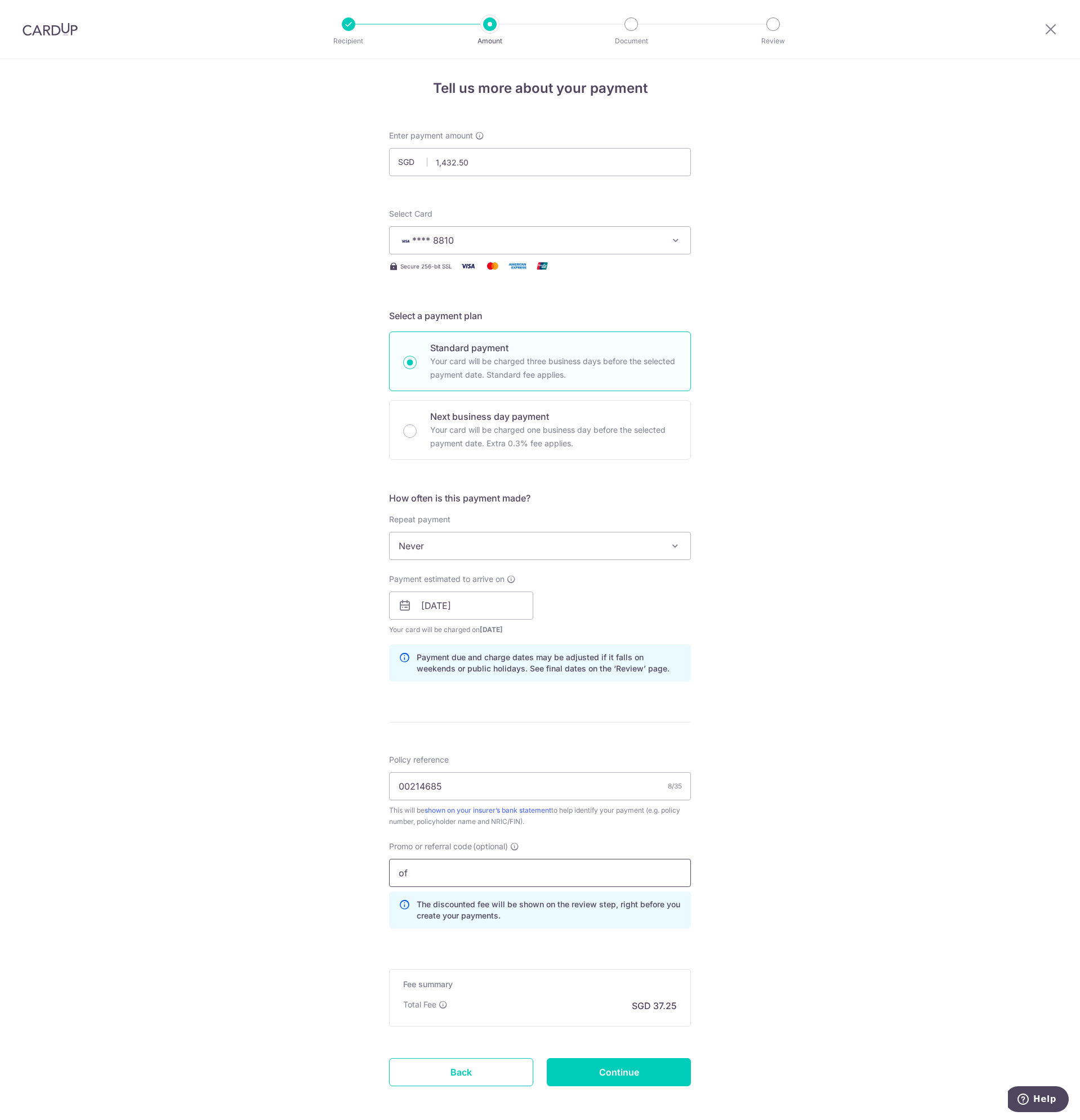
type input "o"
type input "OFF225"
click at [324, 862] on div "Tell us more about your payment Enter payment amount SGD 1,432.50 1432.50 Selec…" at bounding box center [540, 613] width 1080 height 1115
click at [633, 1068] on input "Continue" at bounding box center [619, 1072] width 144 height 28
type input "Create Schedule"
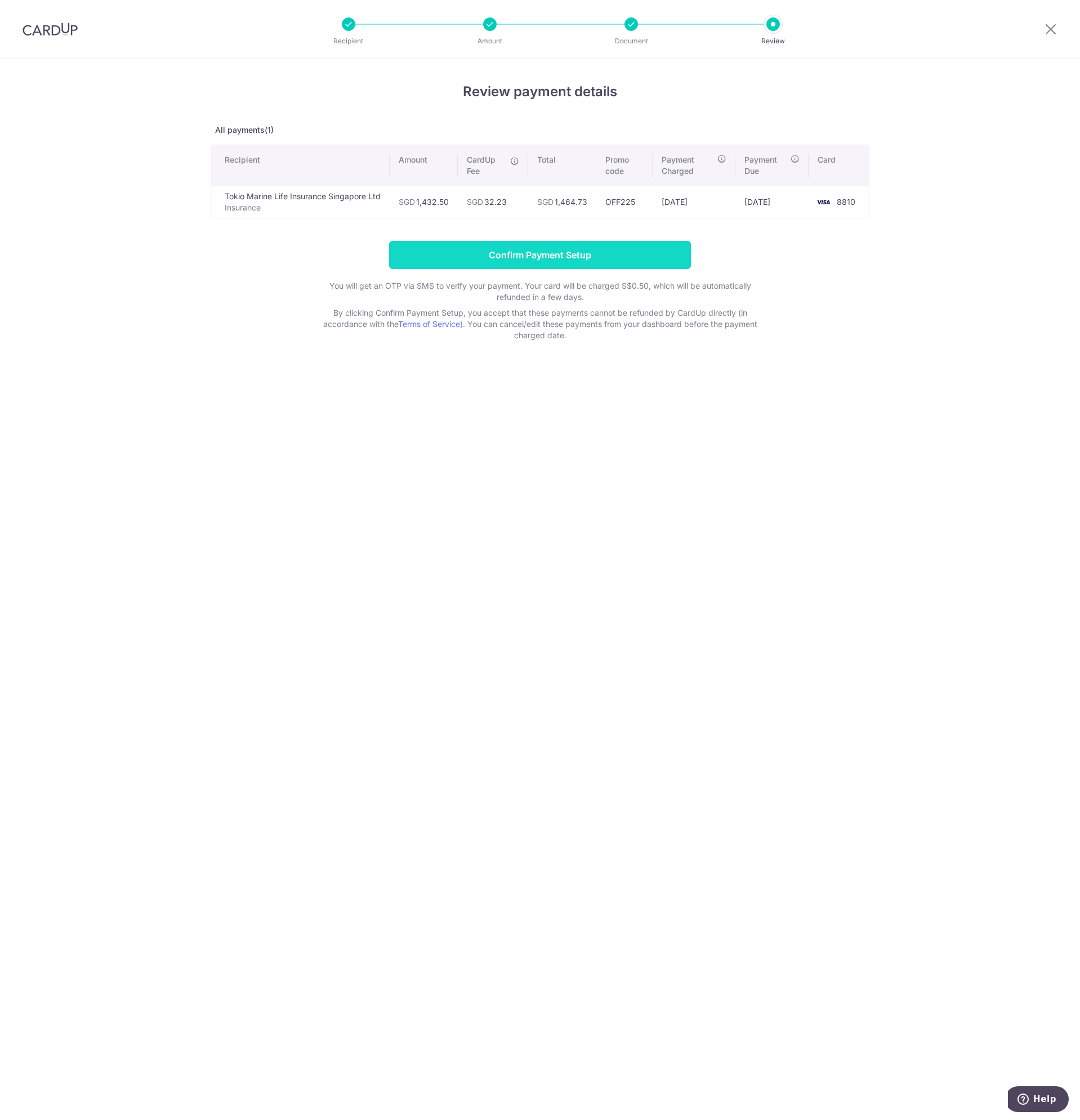
click at [475, 258] on input "Confirm Payment Setup" at bounding box center [540, 255] width 302 height 28
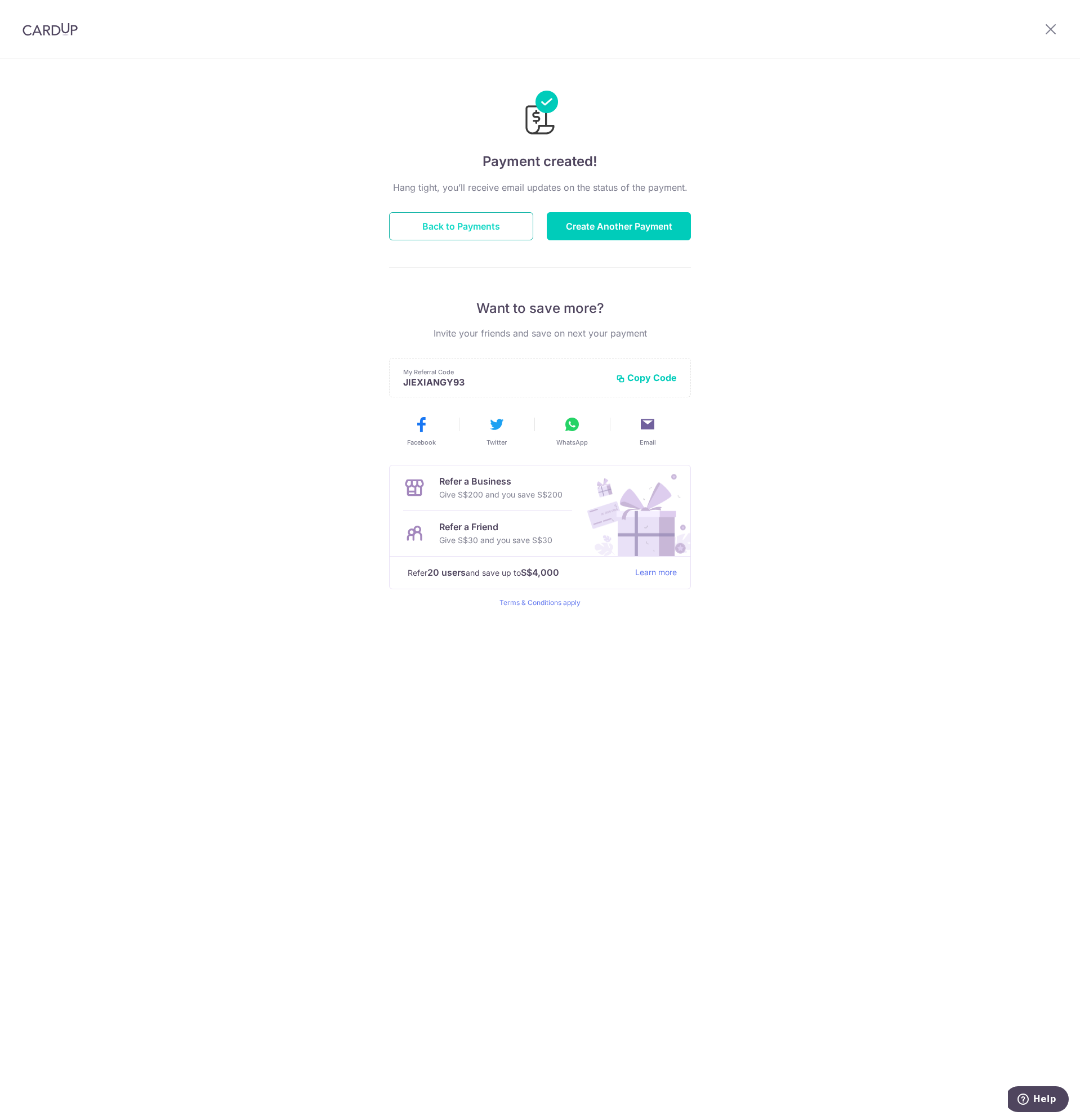
click at [478, 230] on button "Back to Payments" at bounding box center [461, 226] width 144 height 28
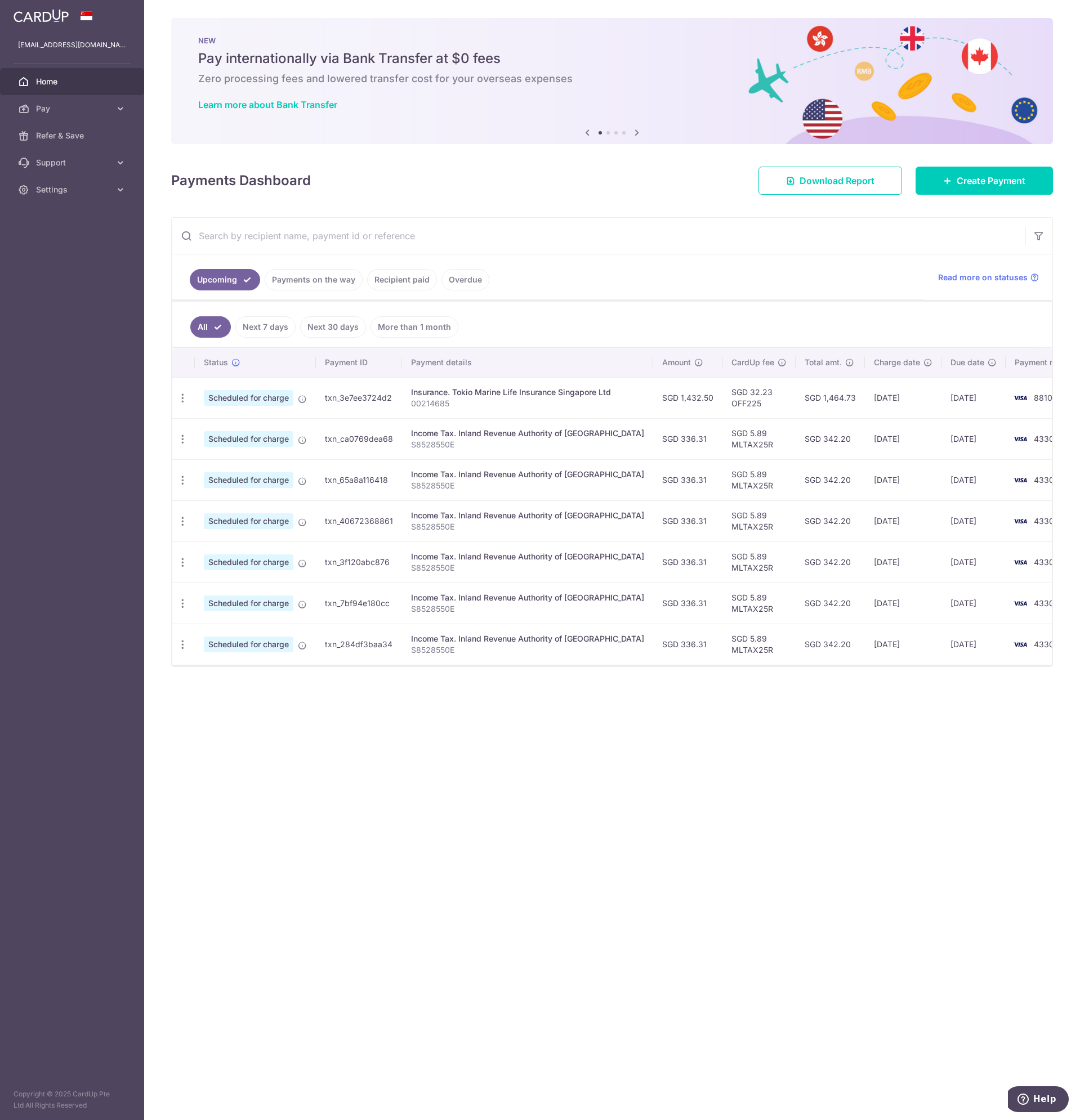
click at [602, 769] on div "× Pause Schedule Pause all future payments in this series Pause just this one p…" at bounding box center [612, 560] width 935 height 1120
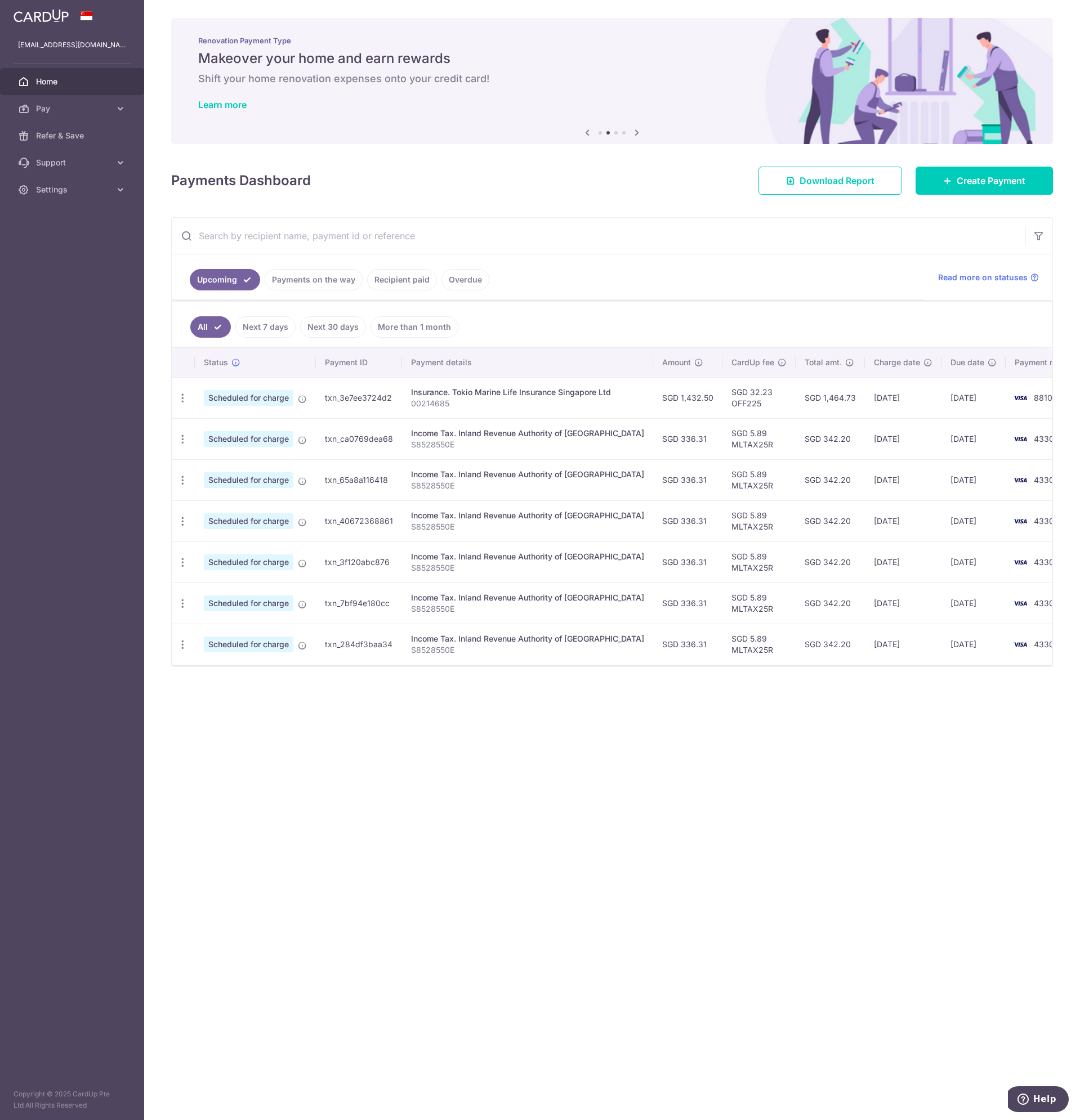
click at [475, 400] on p "00214685" at bounding box center [528, 404] width 233 height 11
click at [475, 396] on div "Insurance. Tokio Marine Life Insurance Singapore Ltd" at bounding box center [528, 392] width 233 height 11
click at [425, 405] on p "00214685" at bounding box center [528, 404] width 233 height 11
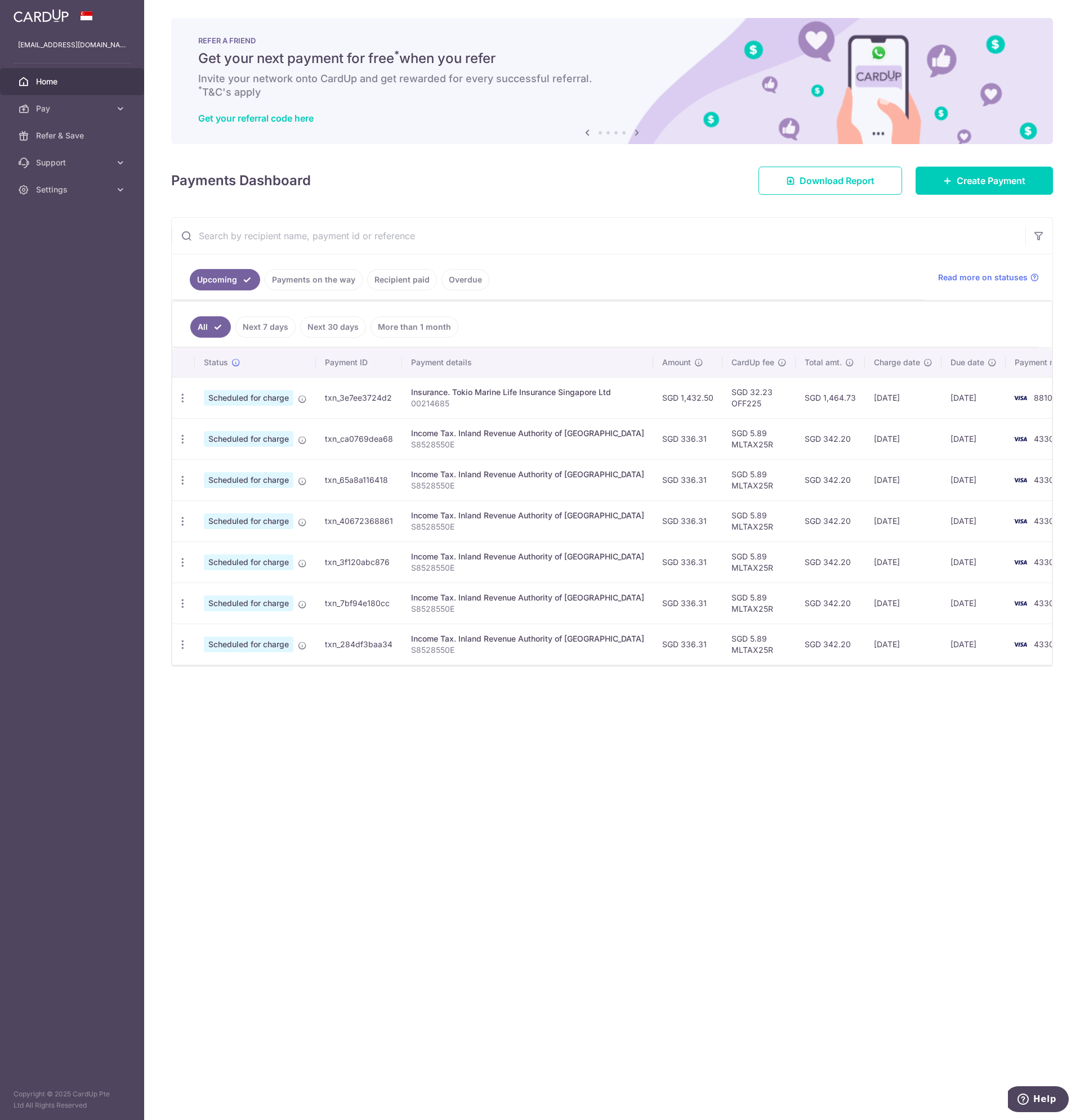
click at [543, 786] on div "× Pause Schedule Pause all future payments in this series Pause just this one p…" at bounding box center [612, 560] width 935 height 1120
click at [331, 856] on div "× Pause Schedule Pause all future payments in this series Pause just this one p…" at bounding box center [612, 560] width 935 height 1120
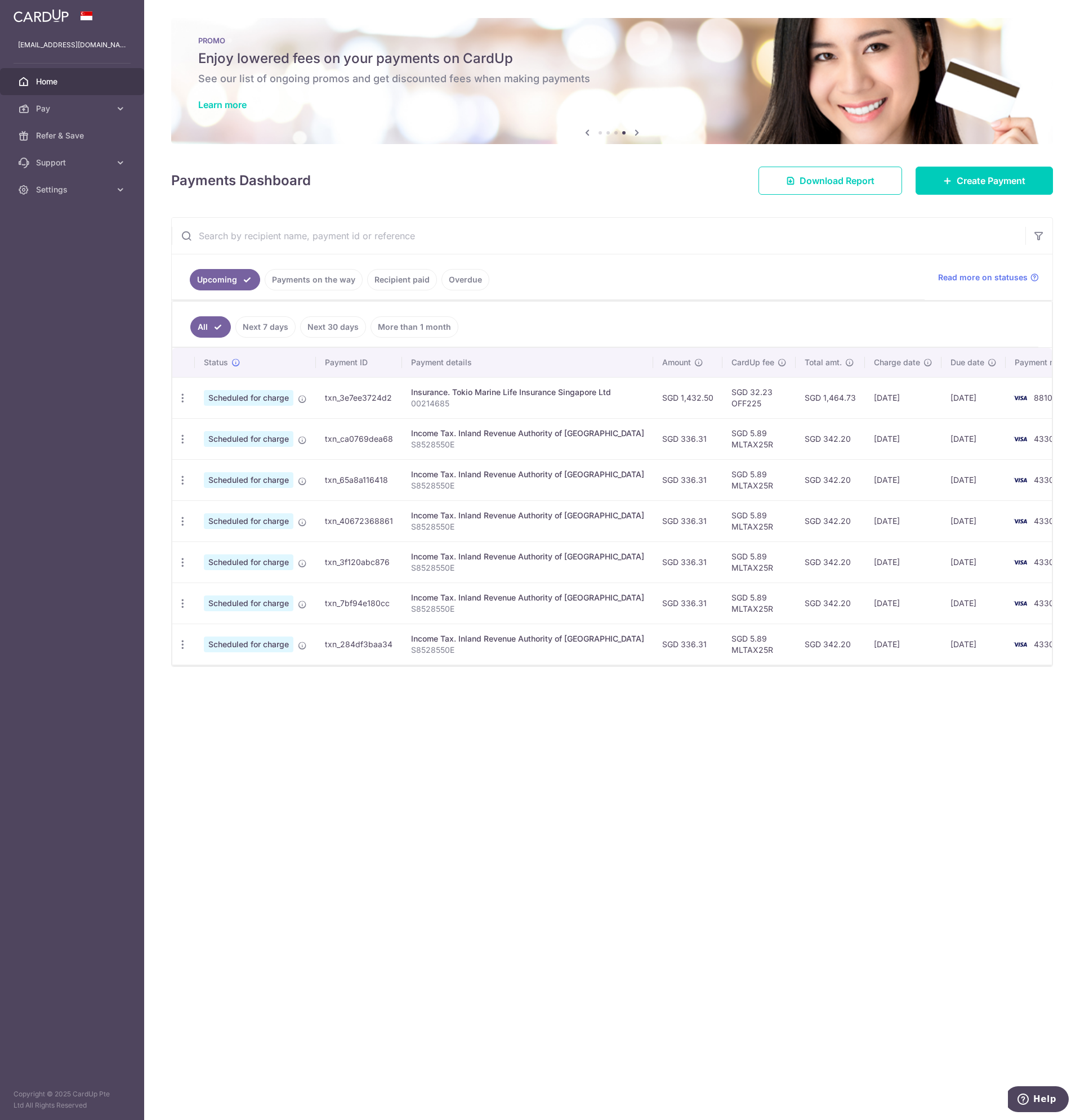
drag, startPoint x: 536, startPoint y: 744, endPoint x: 523, endPoint y: 623, distance: 121.7
click at [536, 745] on div "× Pause Schedule Pause all future payments in this series Pause just this one p…" at bounding box center [612, 560] width 935 height 1120
click at [107, 112] on span "Pay" at bounding box center [73, 109] width 74 height 11
click at [592, 789] on div "× Pause Schedule Pause all future payments in this series Pause just this one p…" at bounding box center [612, 560] width 935 height 1120
